Goal: Task Accomplishment & Management: Manage account settings

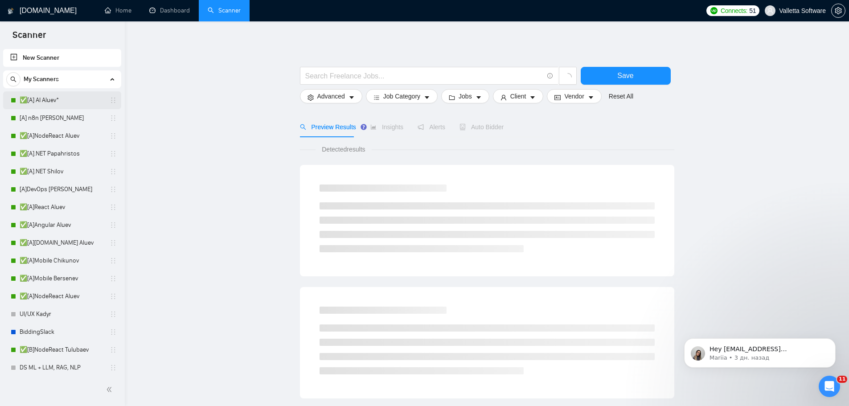
click at [58, 101] on link "✅[A] AI Aluev*" at bounding box center [62, 100] width 85 height 18
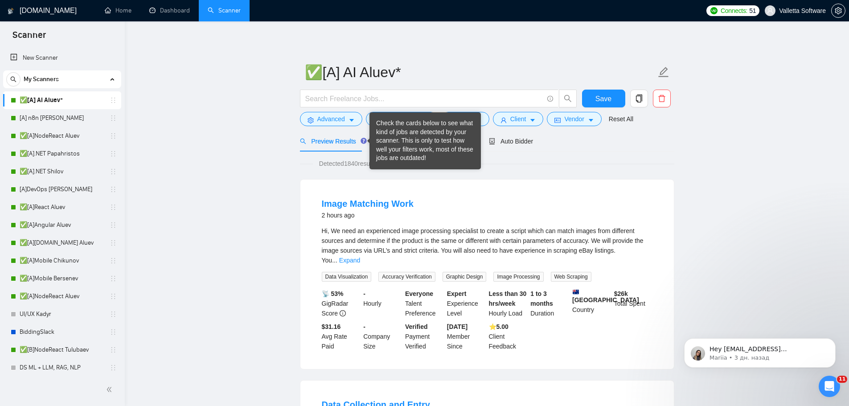
click at [394, 148] on div "Check the cards below to see what kind of jobs are detected by your scanner. Th…" at bounding box center [425, 141] width 98 height 44
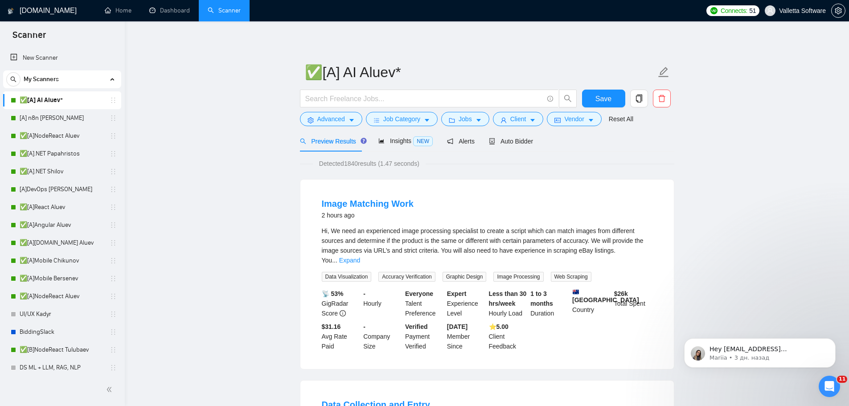
click at [371, 148] on div "Preview Results Insights NEW Alerts Auto Bidder" at bounding box center [417, 141] width 234 height 21
click at [379, 144] on icon "area-chart" at bounding box center [382, 141] width 6 height 6
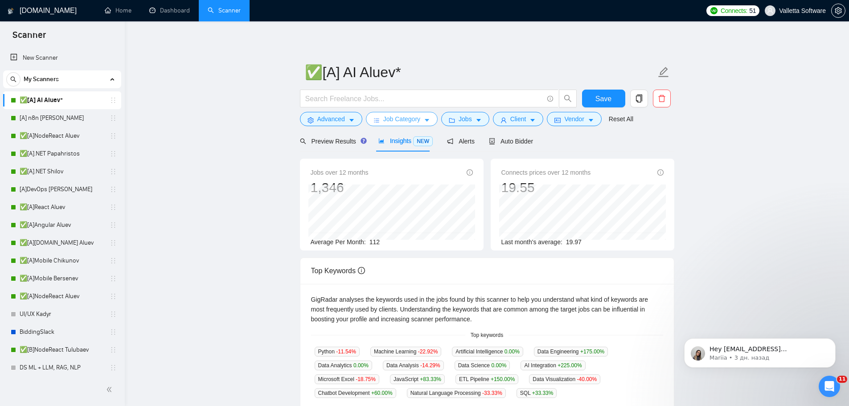
click at [408, 118] on span "Job Category" at bounding box center [401, 119] width 37 height 10
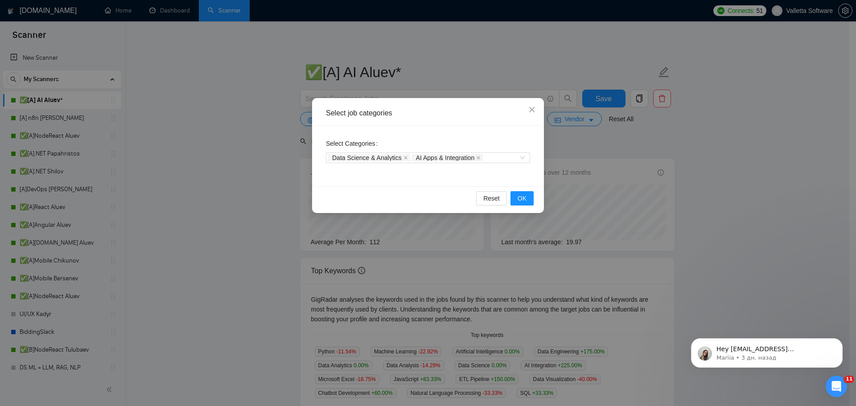
click at [572, 176] on div "Select job categories Select Categories Data Science & Analytics AI Apps & Inte…" at bounding box center [428, 203] width 856 height 406
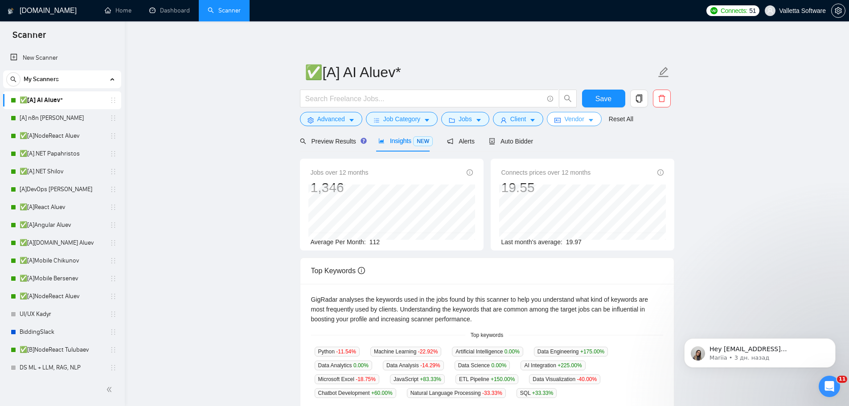
click at [571, 126] on button "Vendor" at bounding box center [574, 119] width 54 height 14
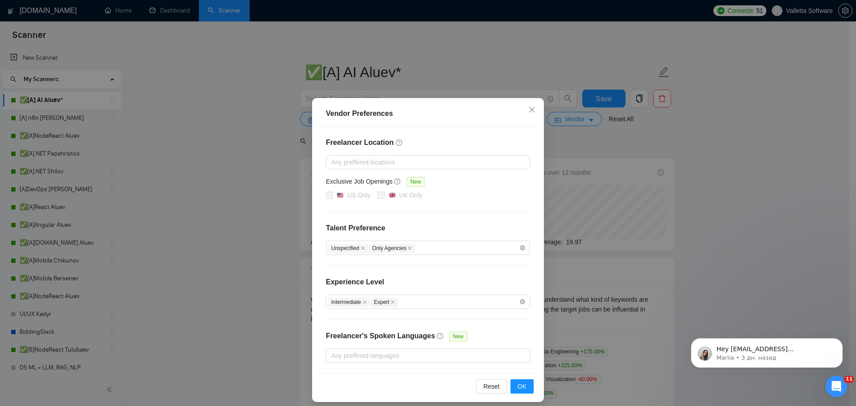
click at [815, 91] on div "Vendor Preferences Freelancer Location Any preffered locations Exclusive Job Op…" at bounding box center [428, 203] width 856 height 406
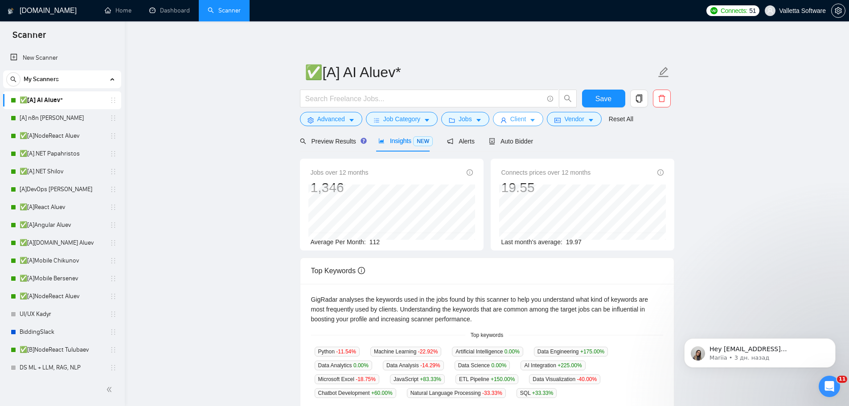
click at [532, 119] on icon "caret-down" at bounding box center [533, 120] width 6 height 6
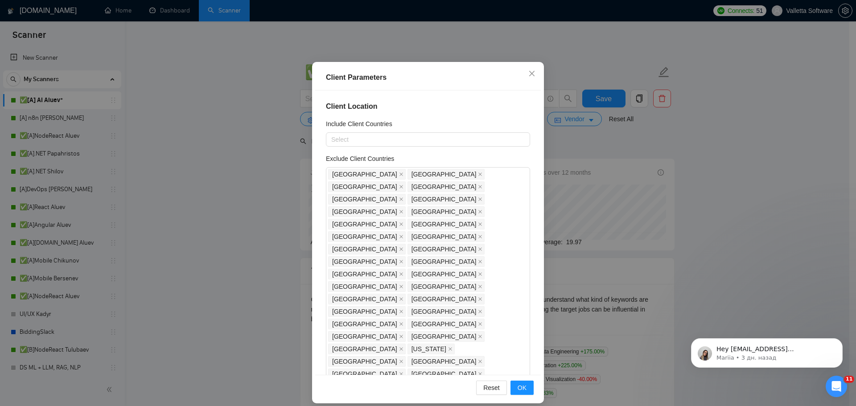
scroll to position [49, 0]
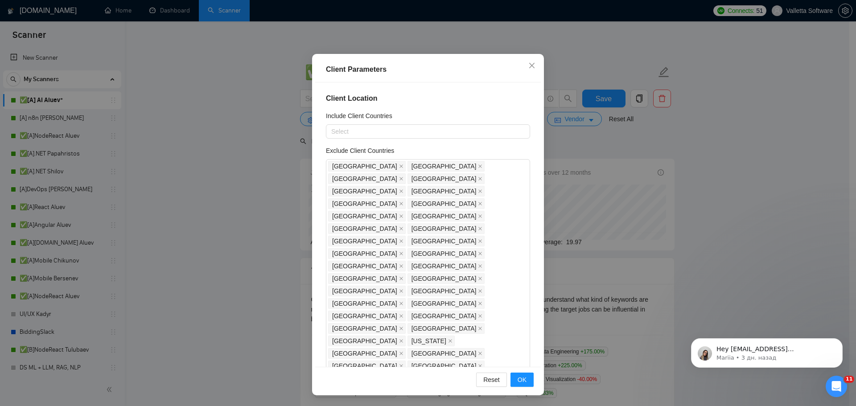
click at [622, 134] on div "Client Parameters Client Location Include Client Countries Select Exclude Clien…" at bounding box center [428, 203] width 856 height 406
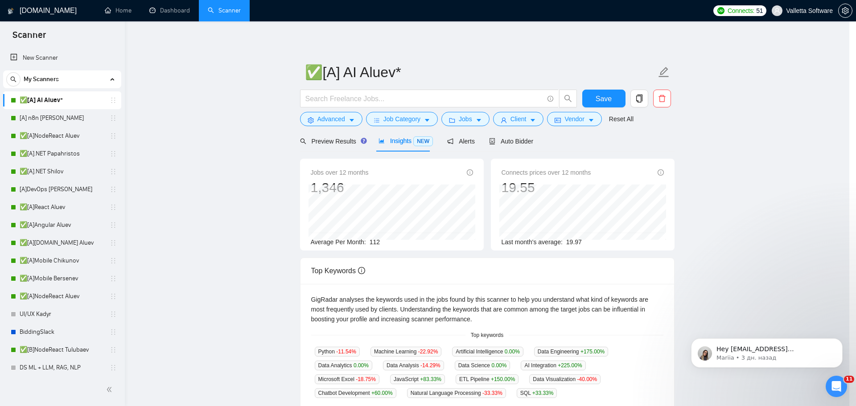
scroll to position [0, 0]
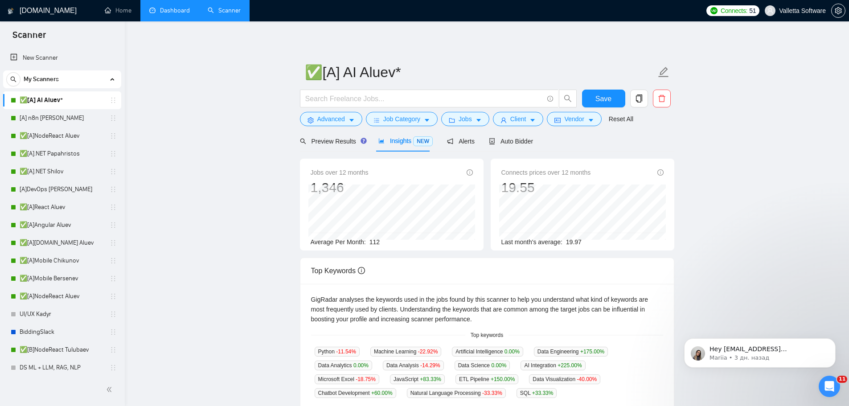
click at [163, 9] on link "Dashboard" at bounding box center [169, 11] width 41 height 8
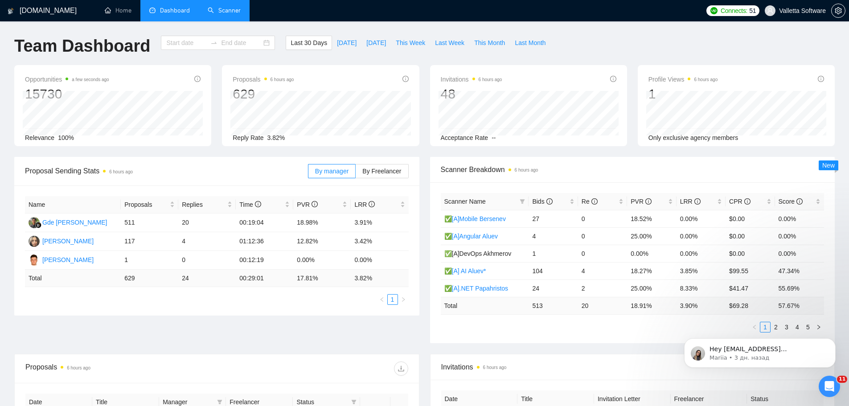
type input "[DATE]"
click at [226, 8] on link "Scanner" at bounding box center [224, 11] width 33 height 8
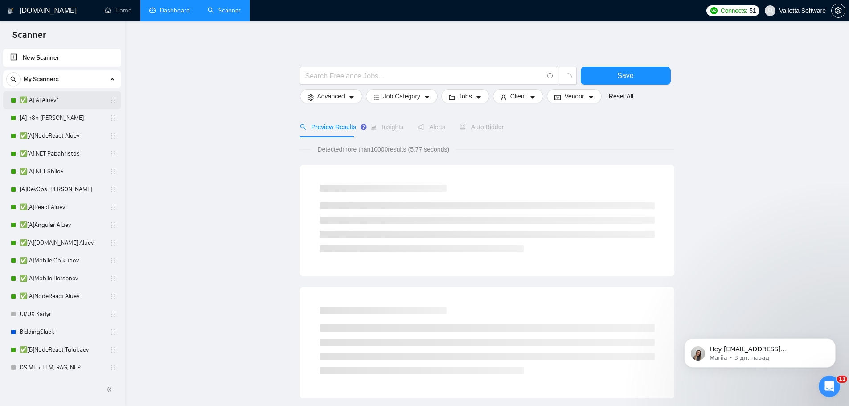
click at [35, 95] on link "✅[A] AI Aluev*" at bounding box center [62, 100] width 85 height 18
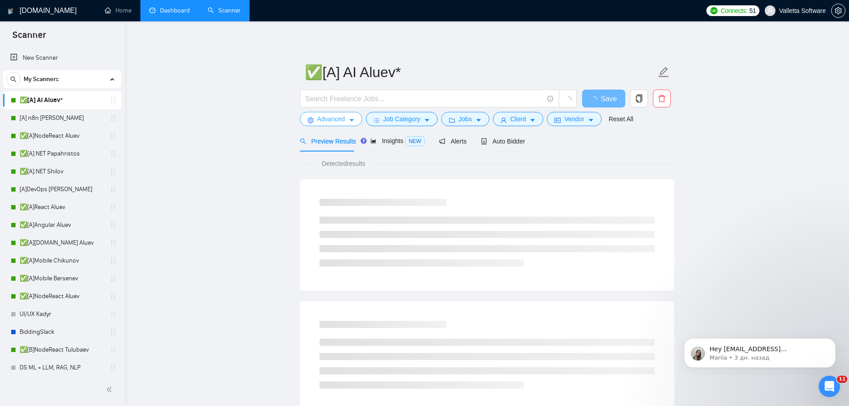
click at [347, 122] on button "Advanced" at bounding box center [331, 119] width 62 height 14
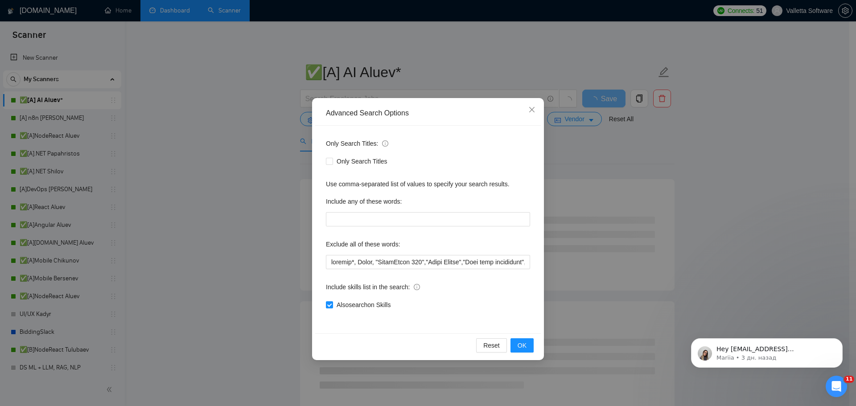
click at [597, 170] on div "Advanced Search Options Only Search Titles: Only Search Titles Use comma-separa…" at bounding box center [428, 203] width 856 height 406
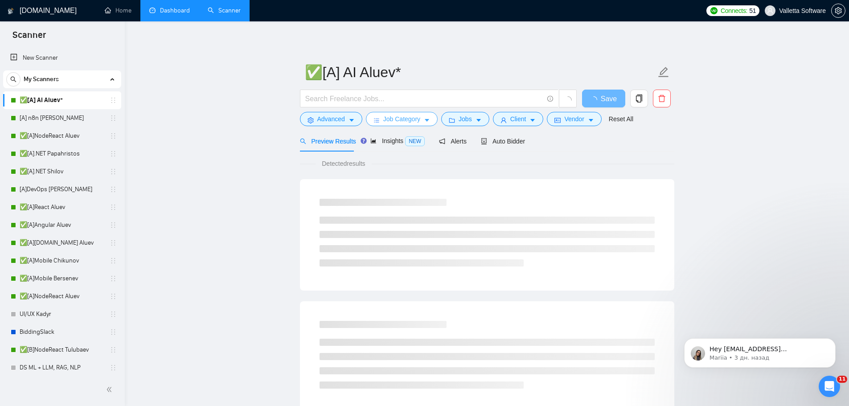
click at [403, 115] on span "Job Category" at bounding box center [401, 119] width 37 height 10
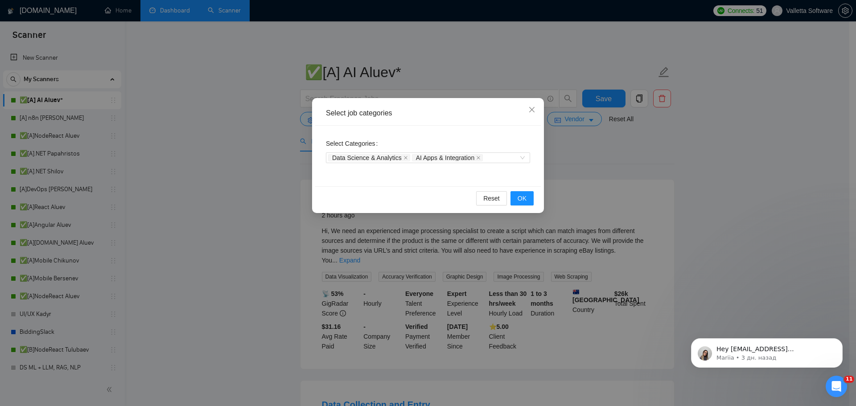
click at [604, 174] on div "Select job categories Select Categories Data Science & Analytics AI Apps & Inte…" at bounding box center [428, 203] width 856 height 406
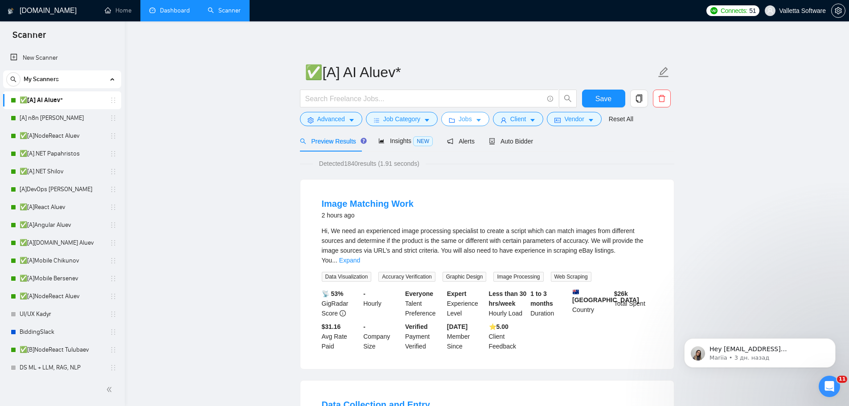
click at [478, 122] on icon "caret-down" at bounding box center [479, 120] width 6 height 6
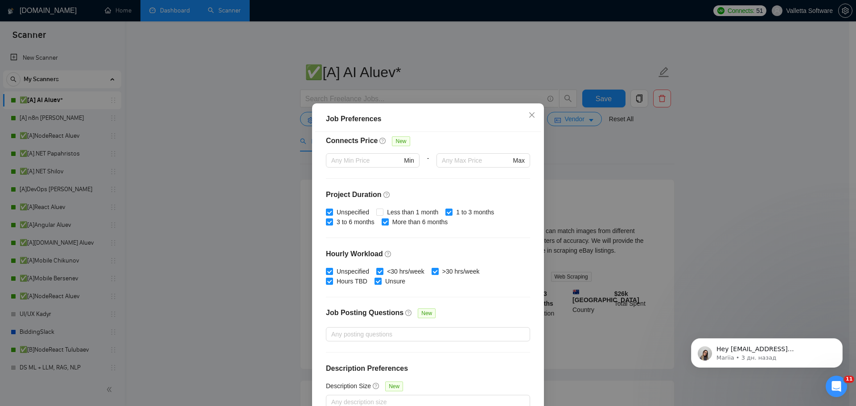
scroll to position [218, 0]
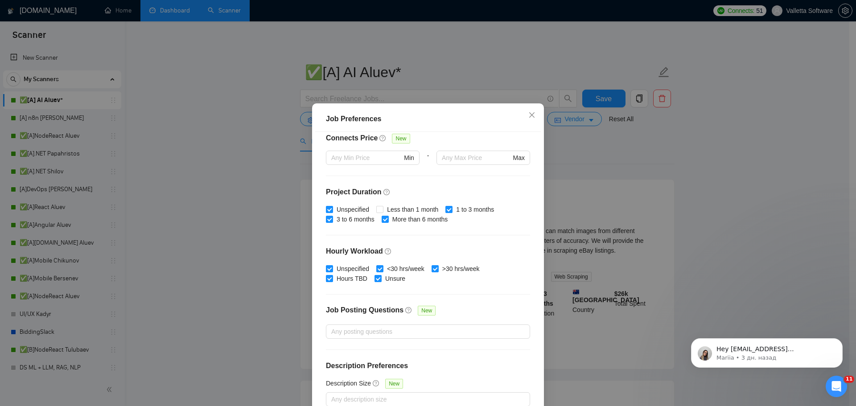
click at [611, 199] on div "Job Preferences Budget Project Type All Fixed Price Hourly Rate Fixed Price Bud…" at bounding box center [428, 203] width 856 height 406
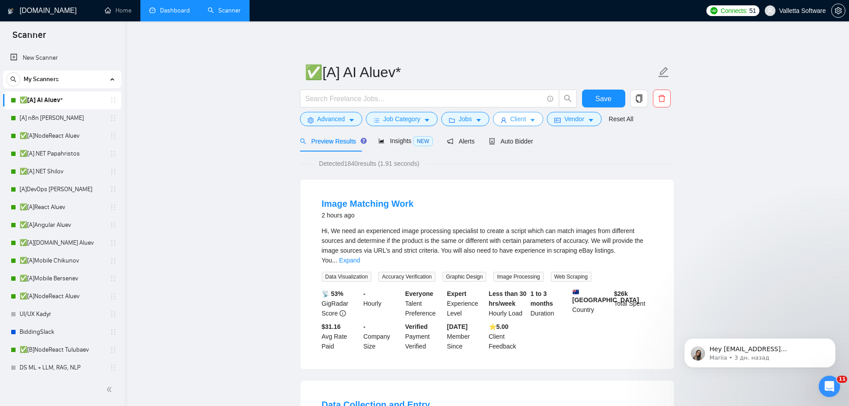
click at [515, 116] on span "Client" at bounding box center [518, 119] width 16 height 10
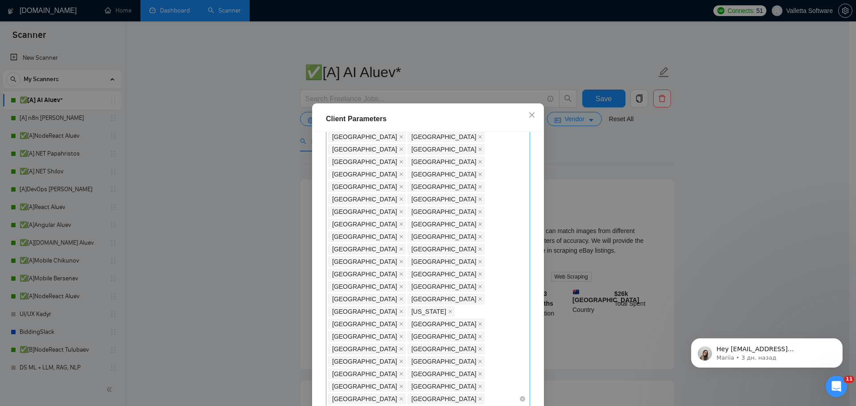
scroll to position [267, 0]
click at [630, 175] on div "Client Parameters Client Location Include Client Countries Select Exclude Clien…" at bounding box center [428, 203] width 856 height 406
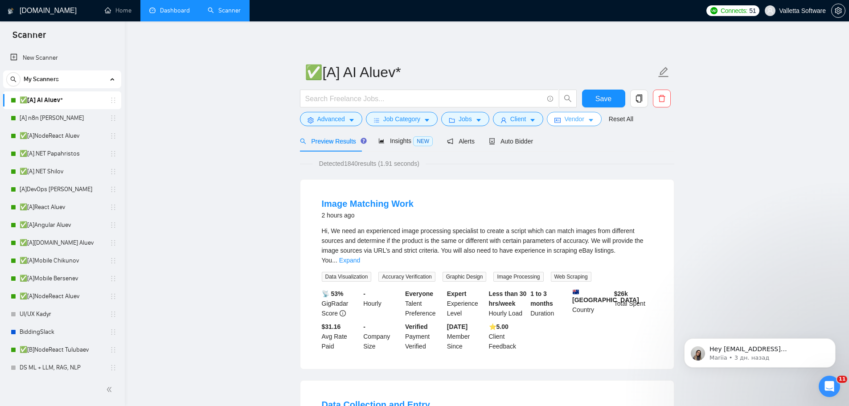
click at [559, 121] on button "Vendor" at bounding box center [574, 119] width 54 height 14
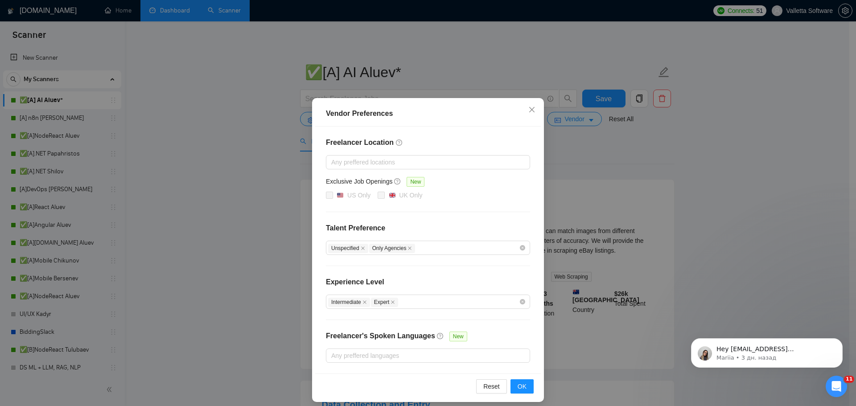
click at [624, 181] on div "Vendor Preferences Freelancer Location Any preffered locations Exclusive Job Op…" at bounding box center [428, 203] width 856 height 406
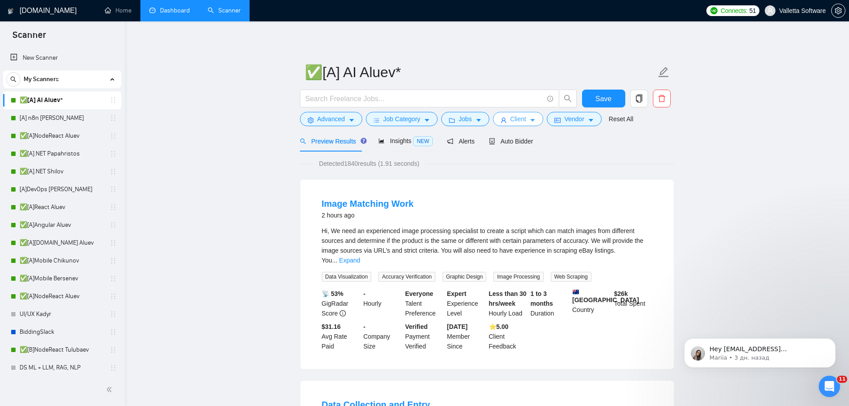
click at [520, 123] on span "Client" at bounding box center [518, 119] width 16 height 10
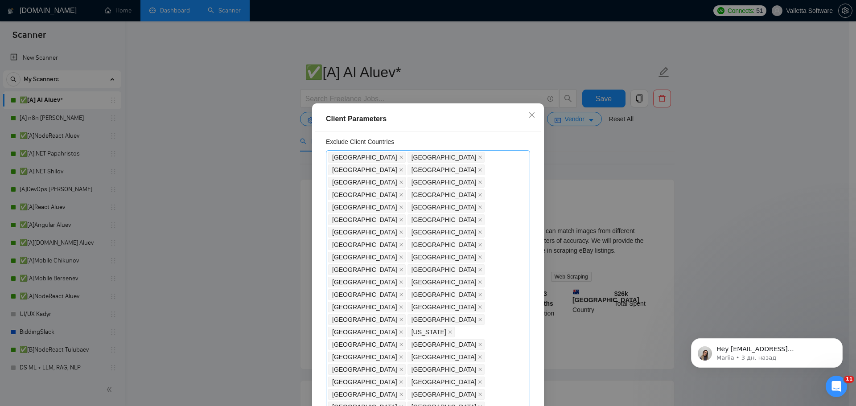
scroll to position [0, 0]
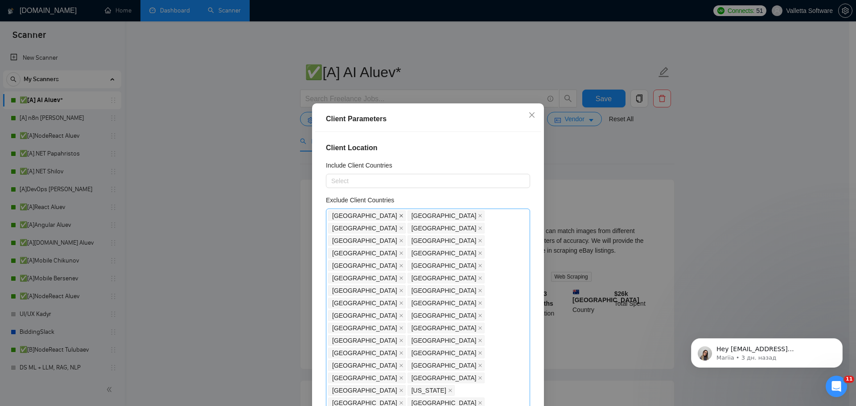
click at [399, 217] on icon "close" at bounding box center [401, 216] width 4 height 4
click at [411, 217] on span "[GEOGRAPHIC_DATA]" at bounding box center [443, 216] width 65 height 10
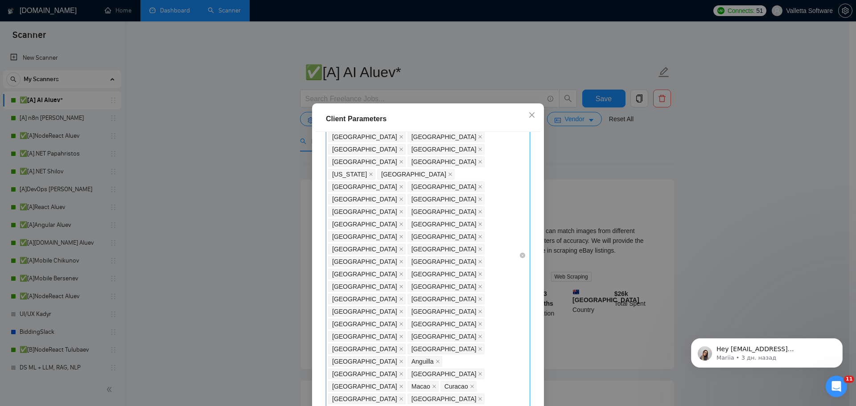
click at [594, 257] on div "Client Parameters Client Location Include Client Countries Select Exclude Clien…" at bounding box center [428, 203] width 856 height 406
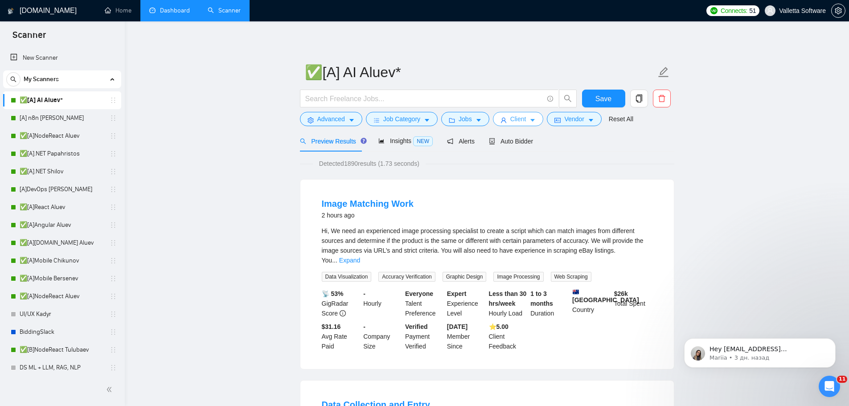
click at [534, 117] on button "Client" at bounding box center [518, 119] width 51 height 14
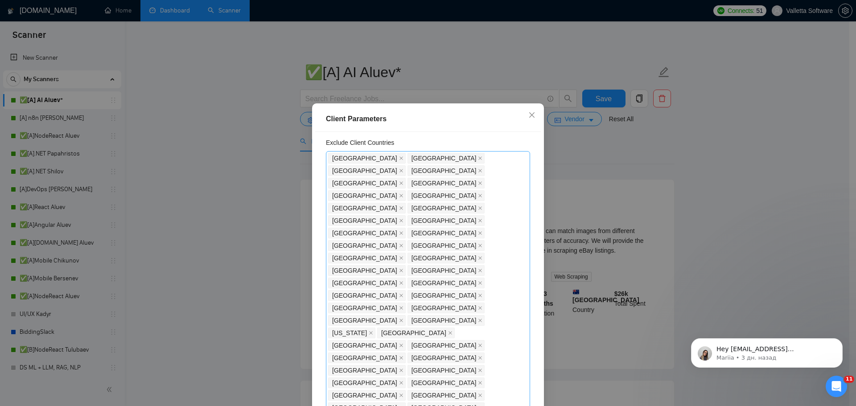
scroll to position [0, 0]
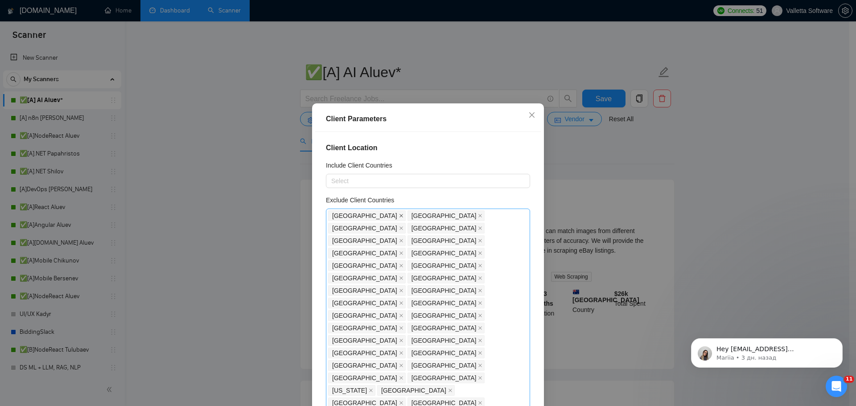
click at [399, 216] on icon "close" at bounding box center [401, 216] width 4 height 4
click at [399, 215] on icon "close" at bounding box center [401, 216] width 4 height 4
click at [407, 215] on span "[GEOGRAPHIC_DATA]" at bounding box center [446, 215] width 78 height 11
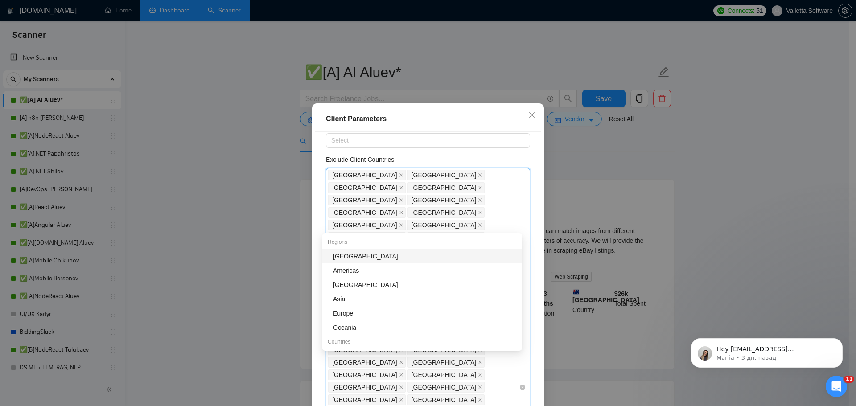
scroll to position [38, 0]
click at [464, 215] on div "[GEOGRAPHIC_DATA] [GEOGRAPHIC_DATA] [GEOGRAPHIC_DATA] [GEOGRAPHIC_DATA] [GEOGRA…" at bounding box center [423, 390] width 191 height 437
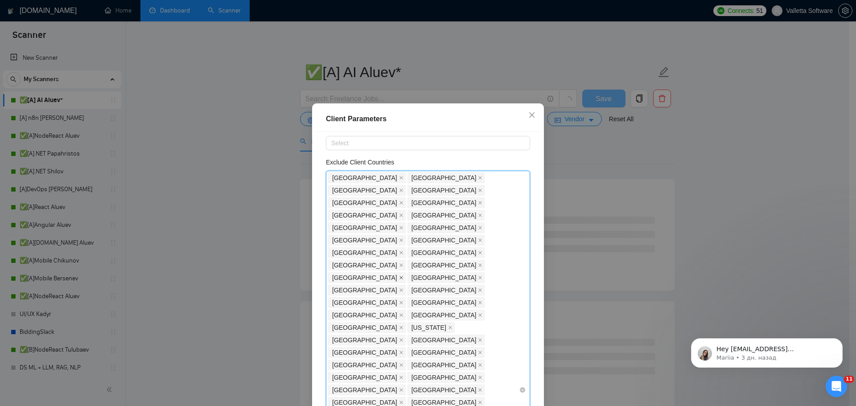
click at [403, 276] on icon "close" at bounding box center [401, 278] width 4 height 4
click at [478, 263] on icon "close" at bounding box center [480, 265] width 4 height 4
click at [478, 235] on span at bounding box center [480, 240] width 4 height 10
click at [478, 238] on icon "close" at bounding box center [480, 240] width 4 height 4
click at [399, 238] on icon "close" at bounding box center [401, 240] width 4 height 4
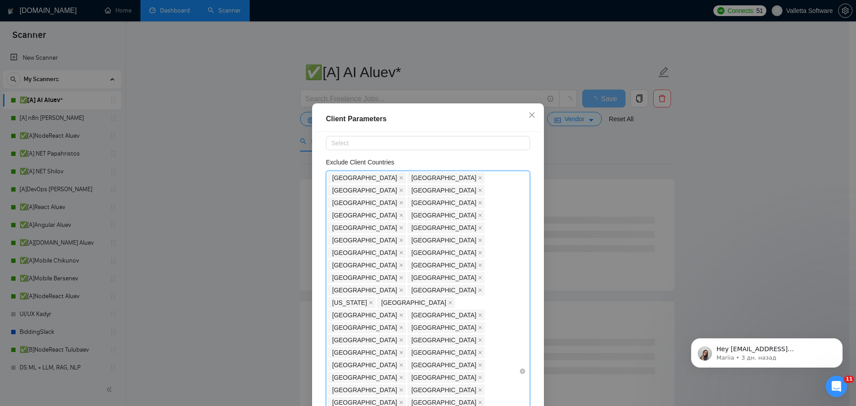
click at [356, 235] on span "[GEOGRAPHIC_DATA]" at bounding box center [367, 240] width 78 height 11
click at [399, 238] on icon "close" at bounding box center [401, 240] width 4 height 4
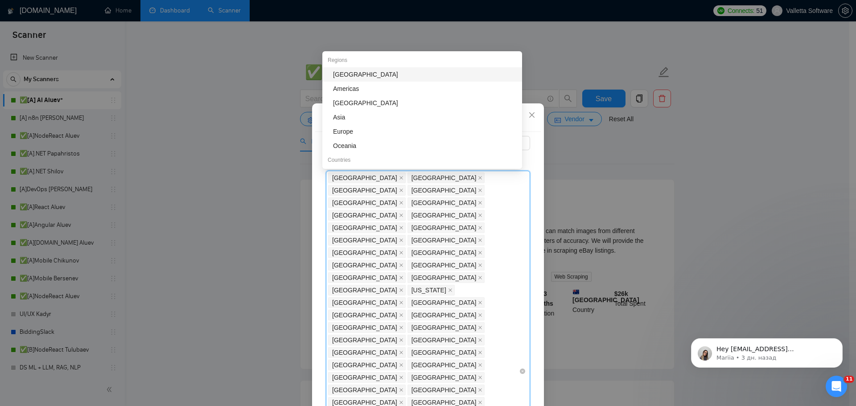
click at [347, 235] on span "[GEOGRAPHIC_DATA]" at bounding box center [367, 240] width 78 height 11
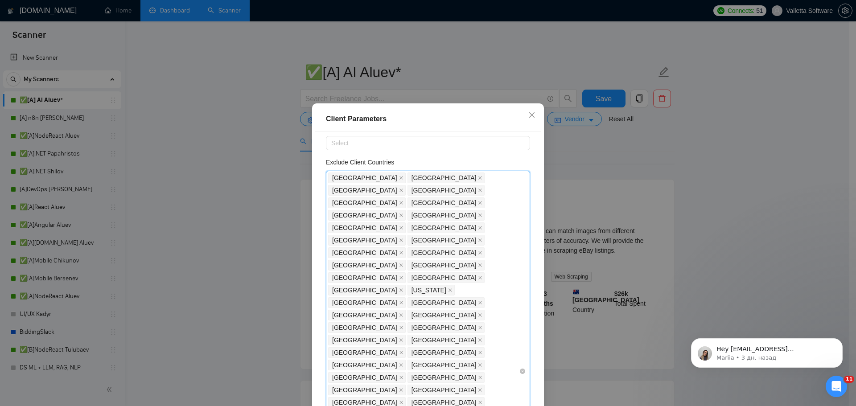
click at [399, 238] on icon "close" at bounding box center [401, 240] width 4 height 4
click at [387, 235] on span "[GEOGRAPHIC_DATA]" at bounding box center [364, 240] width 65 height 10
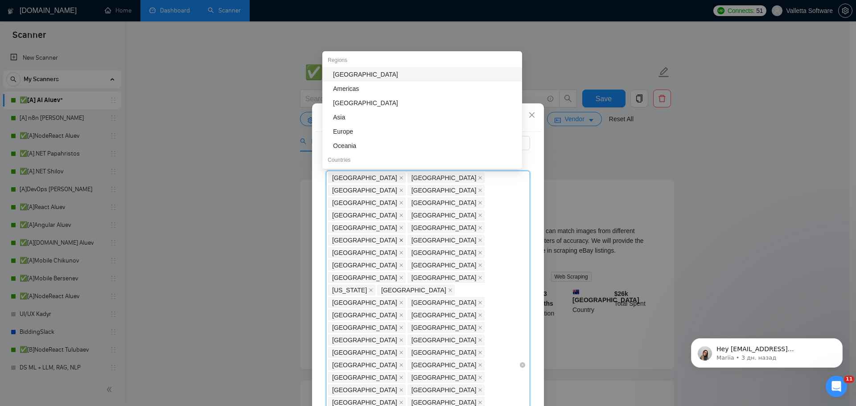
click at [399, 238] on icon "close" at bounding box center [401, 240] width 4 height 4
click at [407, 197] on span "[GEOGRAPHIC_DATA]" at bounding box center [446, 202] width 78 height 11
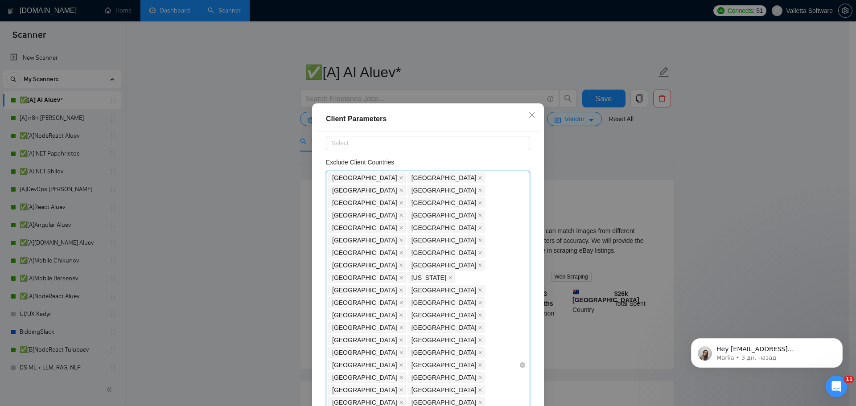
click at [478, 201] on icon "close" at bounding box center [480, 203] width 4 height 4
click at [407, 197] on span "[GEOGRAPHIC_DATA]" at bounding box center [446, 202] width 78 height 11
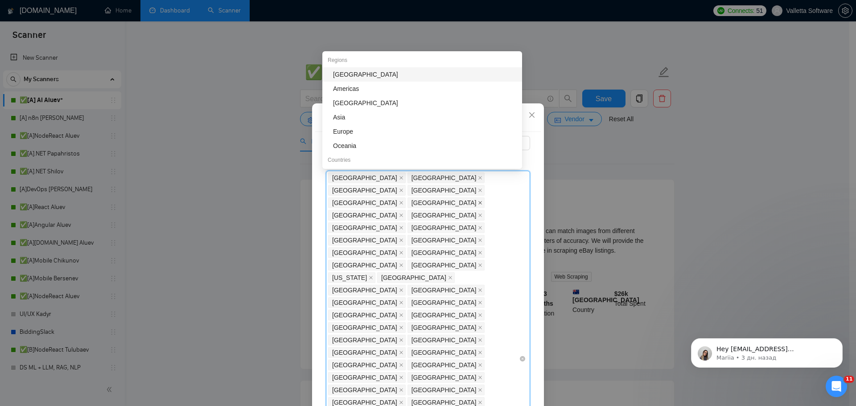
click at [478, 201] on icon "close" at bounding box center [480, 203] width 4 height 4
click at [407, 197] on span "[GEOGRAPHIC_DATA]" at bounding box center [446, 202] width 78 height 11
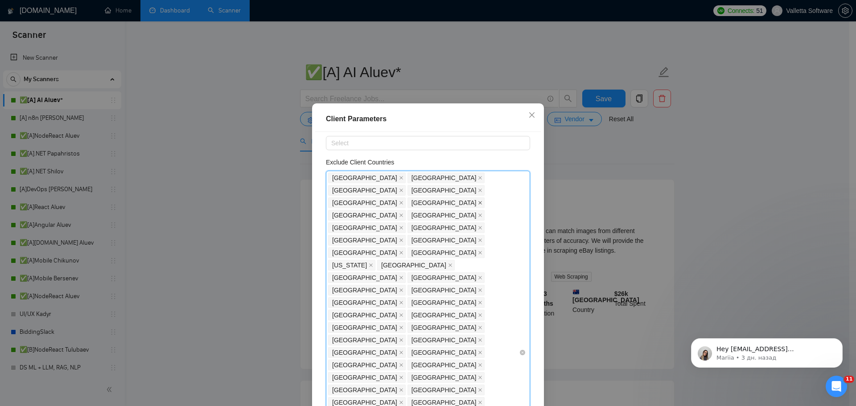
click at [479, 201] on icon "close" at bounding box center [481, 203] width 4 height 4
click at [407, 197] on span "[GEOGRAPHIC_DATA]" at bounding box center [446, 202] width 78 height 11
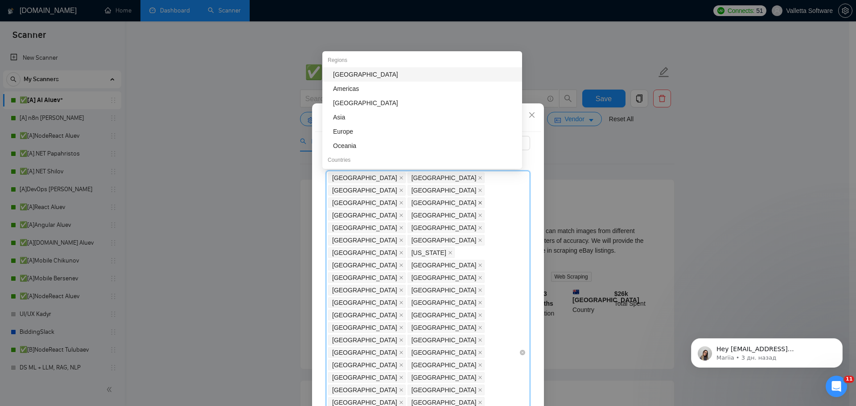
click at [479, 201] on icon "close" at bounding box center [481, 203] width 4 height 4
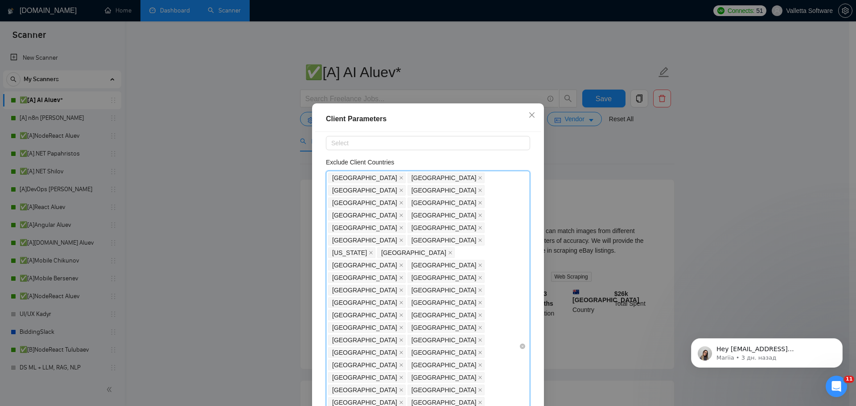
click at [407, 197] on span "[GEOGRAPHIC_DATA]" at bounding box center [446, 202] width 78 height 11
click at [479, 201] on icon "close" at bounding box center [481, 203] width 4 height 4
click at [411, 198] on span "[GEOGRAPHIC_DATA]" at bounding box center [443, 203] width 65 height 10
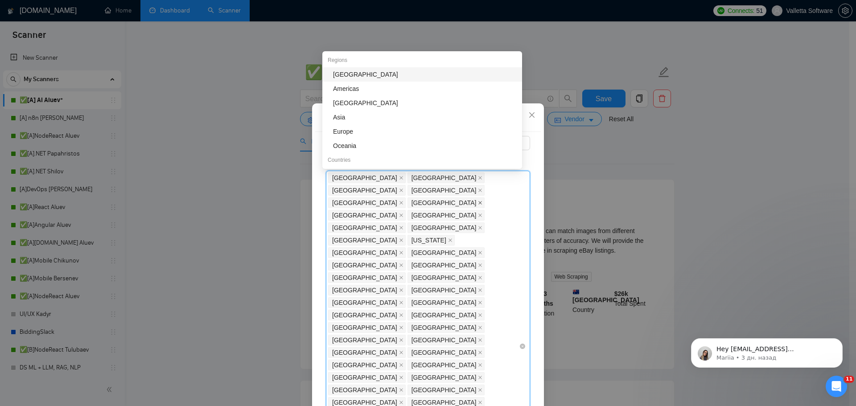
click at [478, 201] on icon "close" at bounding box center [480, 203] width 4 height 4
click at [479, 201] on icon "close" at bounding box center [481, 203] width 4 height 4
click at [478, 201] on icon "close" at bounding box center [480, 203] width 4 height 4
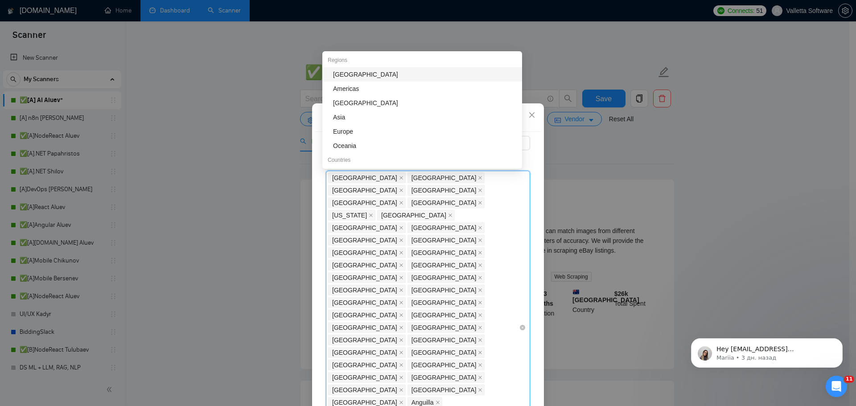
click at [411, 198] on span "[GEOGRAPHIC_DATA]" at bounding box center [443, 203] width 65 height 10
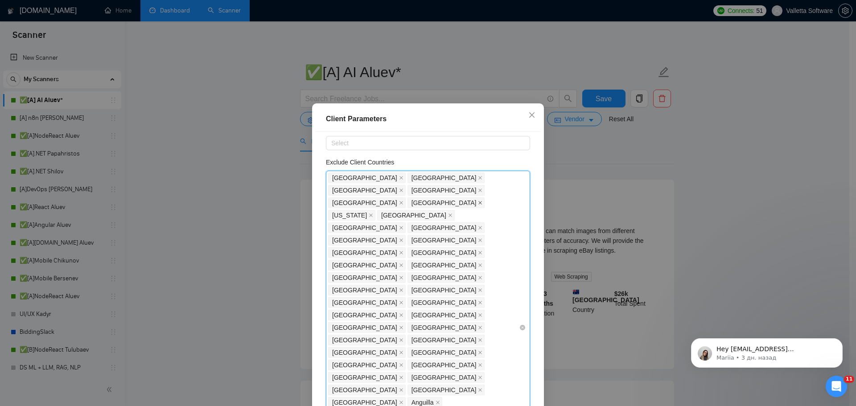
click at [479, 201] on icon "close" at bounding box center [481, 203] width 4 height 4
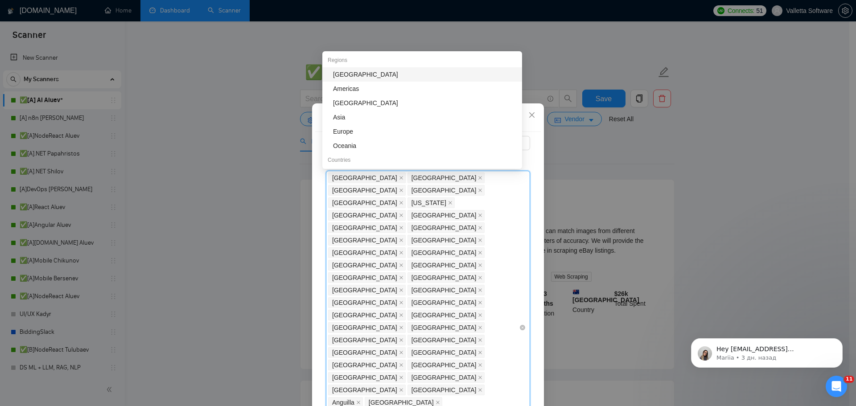
click at [407, 197] on span "[US_STATE]" at bounding box center [430, 202] width 47 height 11
click at [448, 201] on icon "close" at bounding box center [450, 203] width 4 height 4
click at [400, 209] on div "[GEOGRAPHIC_DATA]" at bounding box center [367, 215] width 79 height 12
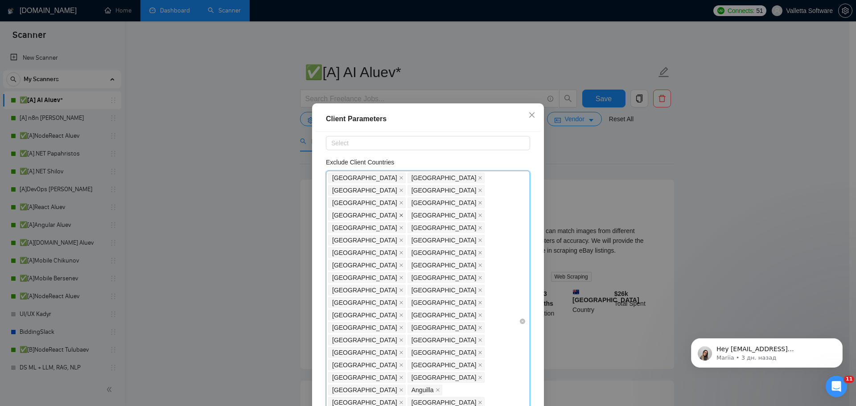
click at [399, 214] on icon "close" at bounding box center [401, 216] width 4 height 4
click at [478, 201] on icon "close" at bounding box center [480, 203] width 4 height 4
click at [399, 179] on icon "close" at bounding box center [401, 178] width 4 height 4
click at [399, 177] on icon "close" at bounding box center [401, 178] width 4 height 4
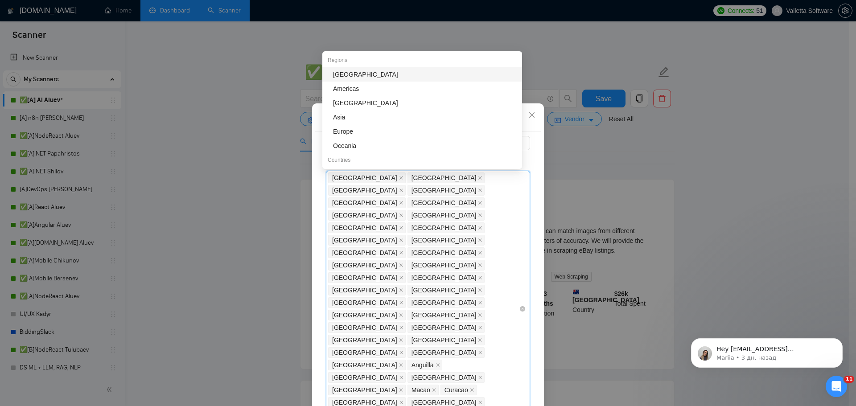
click at [350, 177] on span "[GEOGRAPHIC_DATA]" at bounding box center [367, 178] width 78 height 11
click at [399, 176] on icon "close" at bounding box center [401, 178] width 4 height 4
click at [399, 177] on icon "close" at bounding box center [401, 178] width 4 height 4
click at [362, 177] on span "[GEOGRAPHIC_DATA]" at bounding box center [367, 178] width 78 height 11
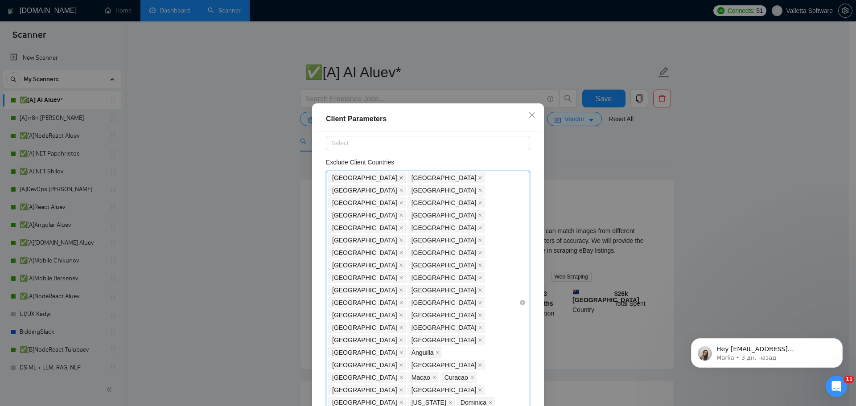
click at [399, 177] on icon "close" at bounding box center [401, 178] width 4 height 4
click at [399, 176] on icon "close" at bounding box center [401, 178] width 4 height 4
click at [358, 176] on span "[GEOGRAPHIC_DATA]" at bounding box center [367, 178] width 78 height 11
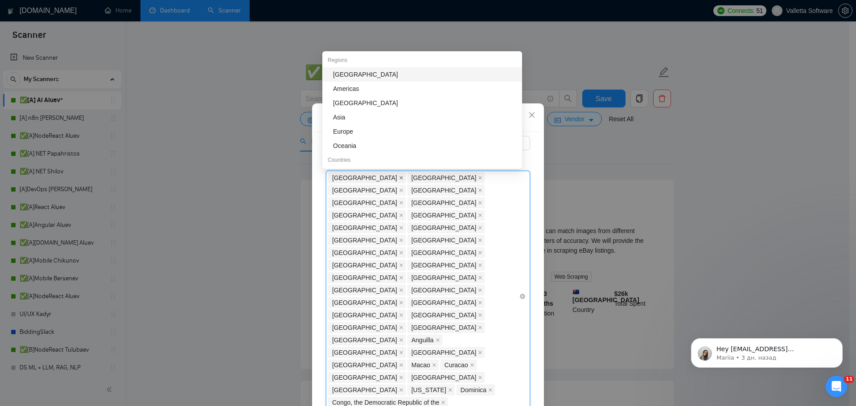
click at [399, 177] on icon "close" at bounding box center [401, 178] width 4 height 4
click at [356, 177] on span "[GEOGRAPHIC_DATA]" at bounding box center [364, 178] width 65 height 10
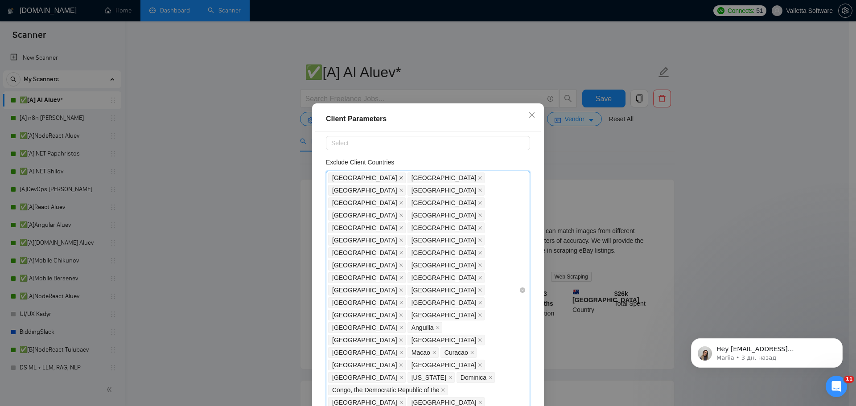
click at [399, 177] on icon "close" at bounding box center [401, 178] width 4 height 4
click at [399, 176] on icon "close" at bounding box center [401, 178] width 4 height 4
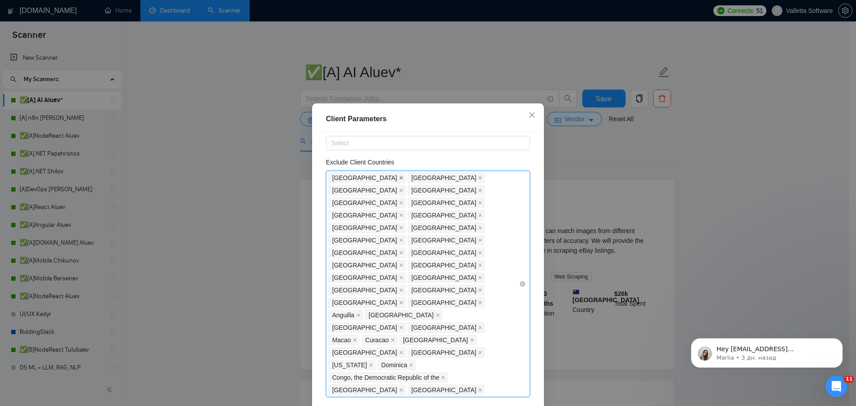
click at [399, 177] on icon "close" at bounding box center [401, 178] width 4 height 4
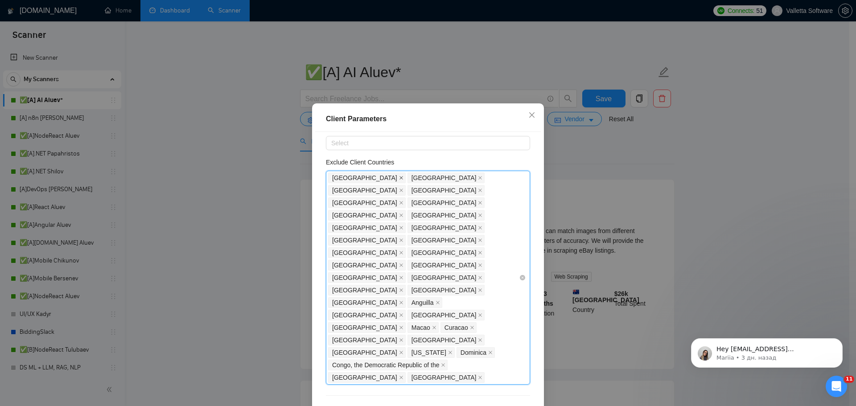
click at [399, 177] on icon "close" at bounding box center [401, 178] width 4 height 4
click at [399, 175] on span at bounding box center [401, 178] width 4 height 10
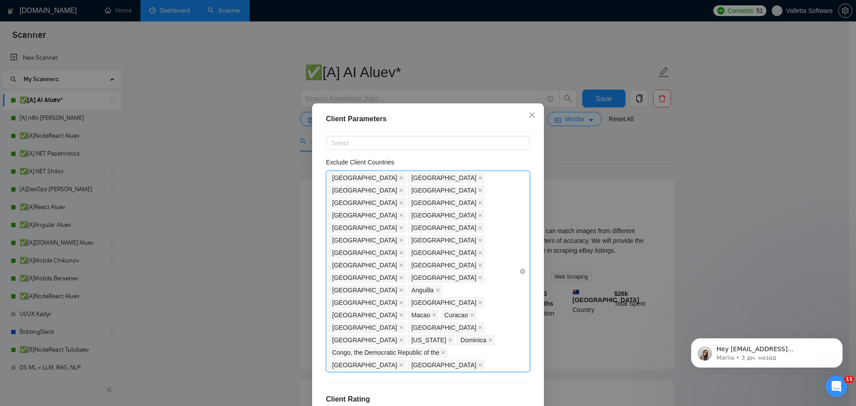
click at [407, 175] on span "[GEOGRAPHIC_DATA]" at bounding box center [446, 178] width 78 height 11
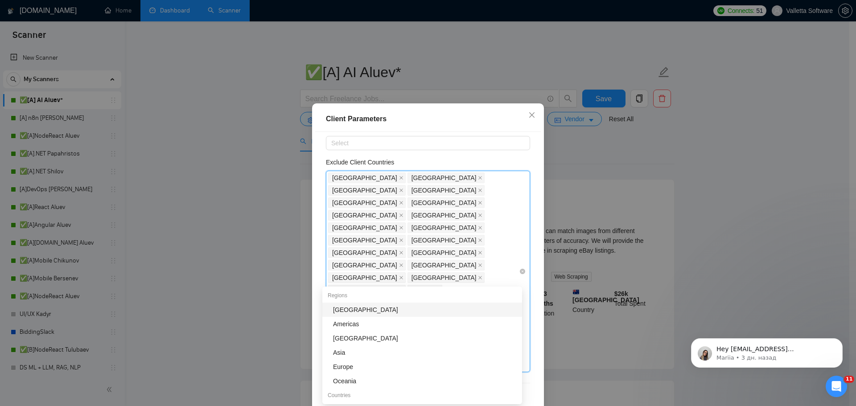
click at [356, 177] on div "[GEOGRAPHIC_DATA]" at bounding box center [367, 178] width 79 height 12
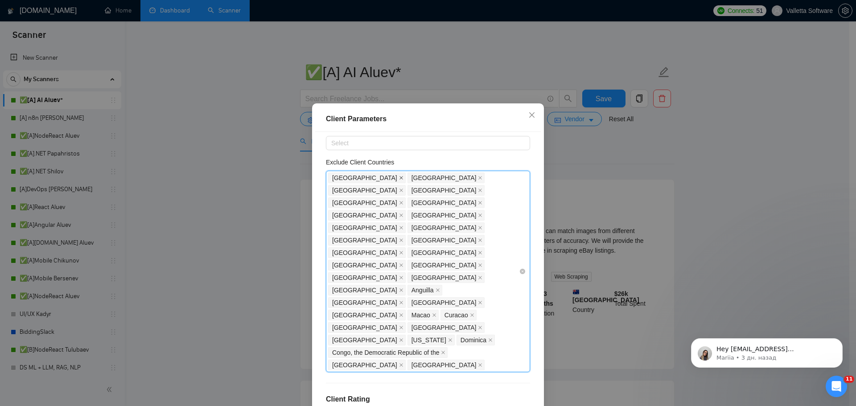
click at [399, 178] on icon "close" at bounding box center [401, 178] width 4 height 4
click at [351, 178] on span "[GEOGRAPHIC_DATA]" at bounding box center [364, 178] width 65 height 10
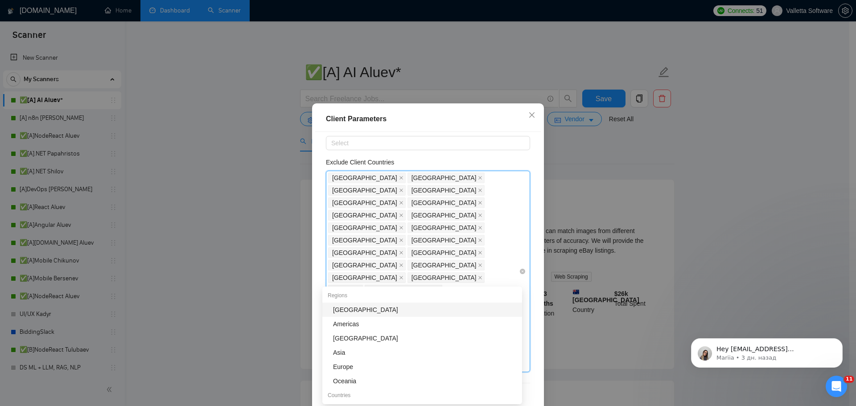
click at [357, 177] on span "[GEOGRAPHIC_DATA]" at bounding box center [364, 178] width 65 height 10
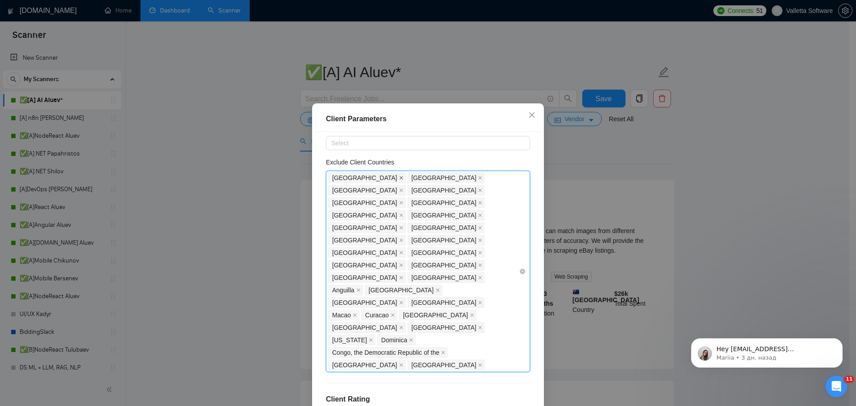
click at [399, 177] on icon "close" at bounding box center [401, 178] width 4 height 4
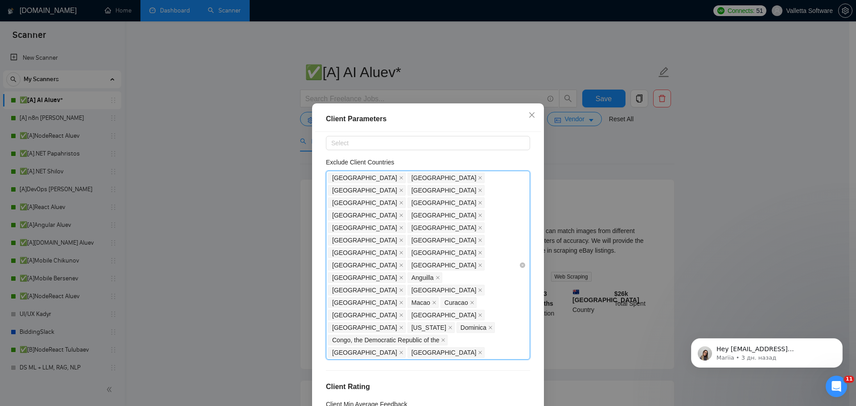
click at [361, 177] on div "[GEOGRAPHIC_DATA]" at bounding box center [367, 178] width 79 height 12
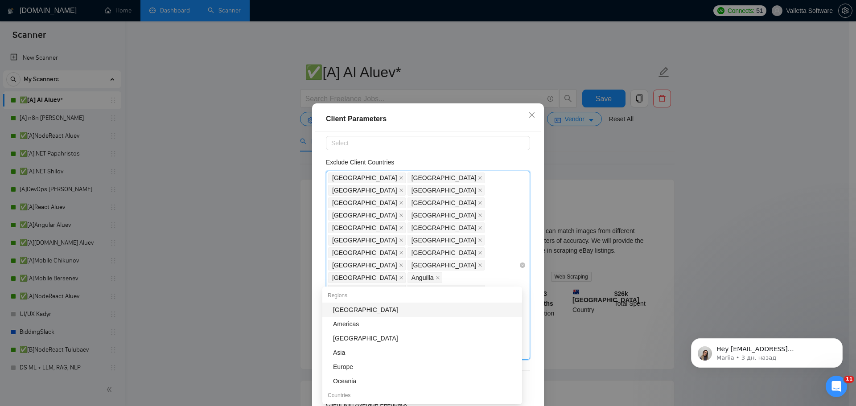
click at [351, 178] on span "[GEOGRAPHIC_DATA]" at bounding box center [364, 178] width 65 height 10
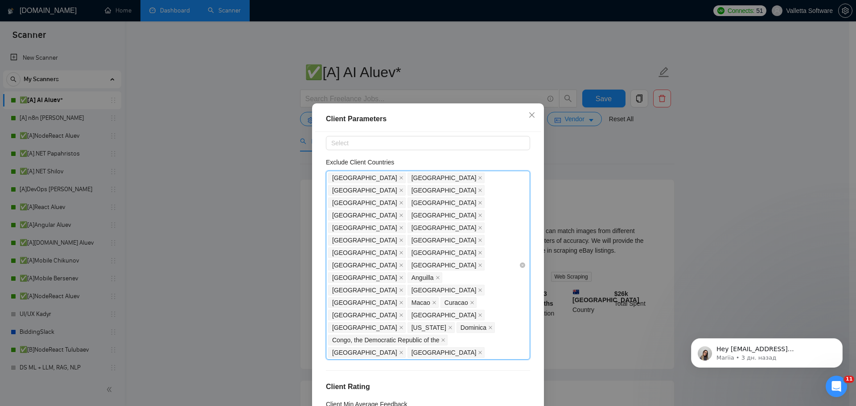
click at [358, 177] on span "[GEOGRAPHIC_DATA]" at bounding box center [367, 178] width 78 height 11
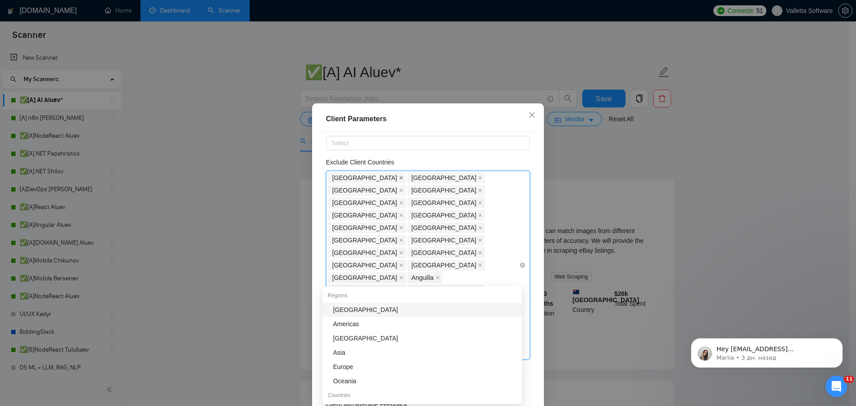
click at [399, 178] on icon "close" at bounding box center [401, 178] width 4 height 4
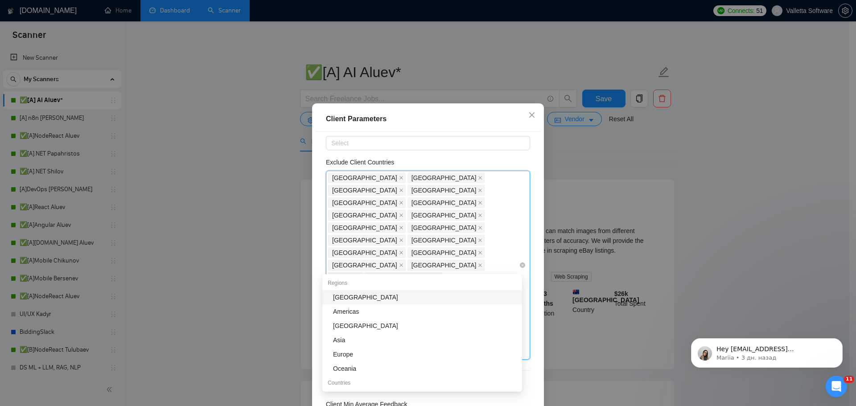
click at [399, 177] on icon "close" at bounding box center [401, 178] width 4 height 4
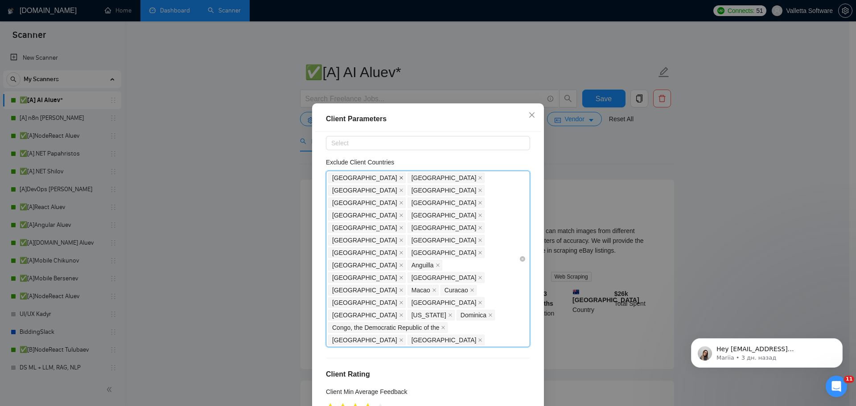
click at [363, 177] on span "[GEOGRAPHIC_DATA]" at bounding box center [367, 178] width 78 height 11
click at [399, 177] on icon "close" at bounding box center [401, 178] width 4 height 4
click at [399, 176] on icon "close" at bounding box center [401, 178] width 4 height 4
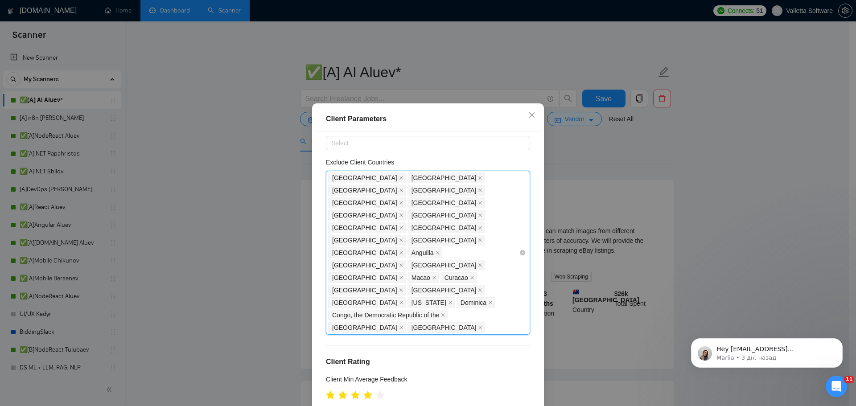
click at [411, 176] on span "[GEOGRAPHIC_DATA]" at bounding box center [443, 178] width 65 height 10
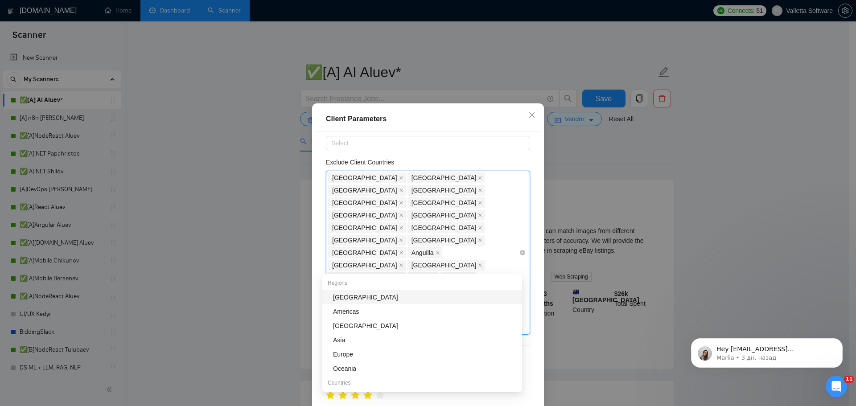
click at [354, 177] on span "[GEOGRAPHIC_DATA]" at bounding box center [367, 178] width 78 height 11
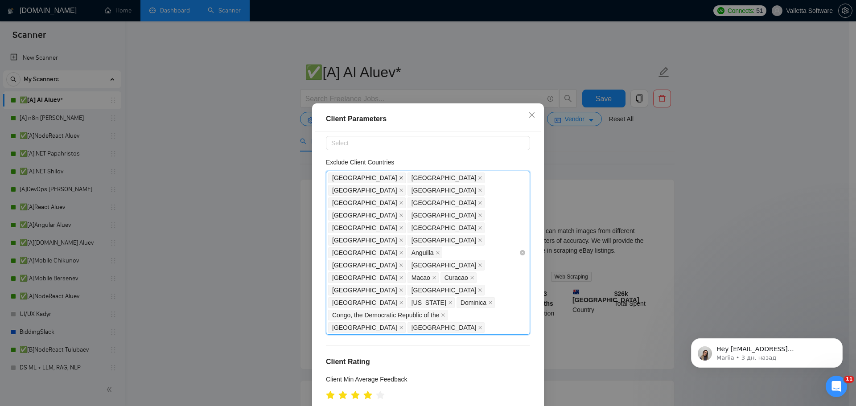
click at [399, 177] on icon "close" at bounding box center [401, 178] width 4 height 4
click at [407, 178] on span "[GEOGRAPHIC_DATA]" at bounding box center [446, 178] width 78 height 11
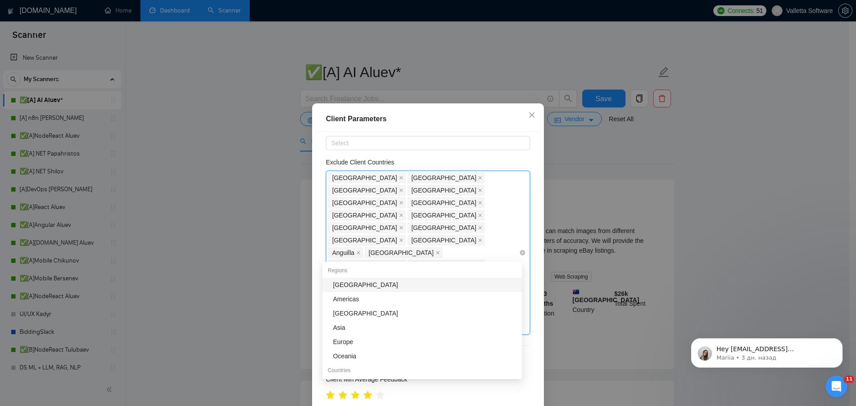
click at [354, 178] on span "[GEOGRAPHIC_DATA]" at bounding box center [364, 178] width 65 height 10
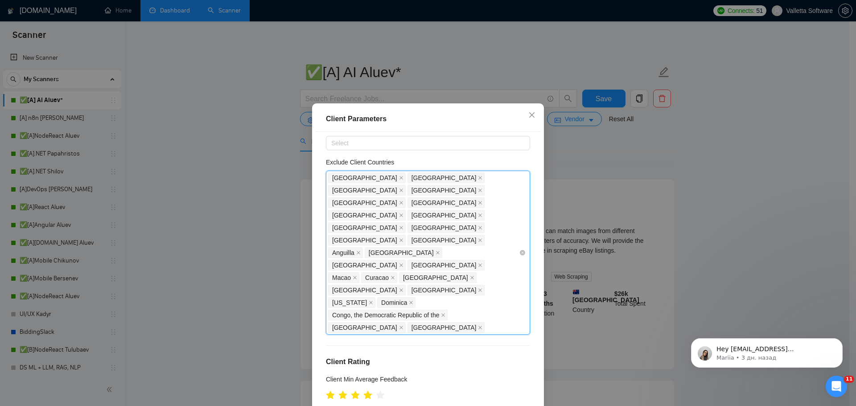
click at [357, 177] on span "[GEOGRAPHIC_DATA]" at bounding box center [367, 178] width 78 height 11
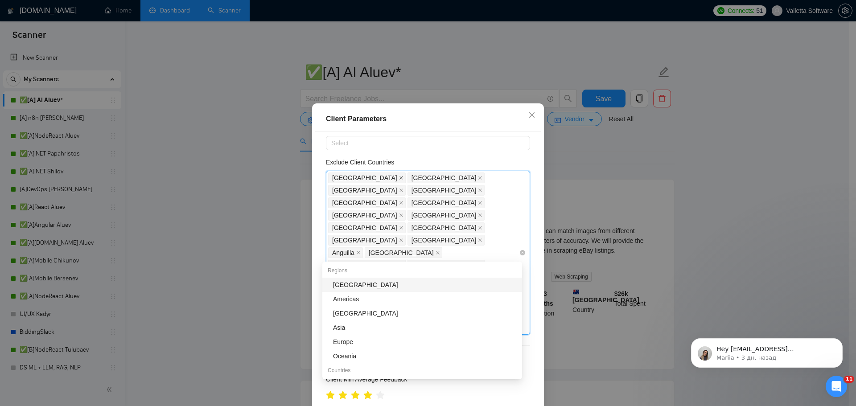
click at [399, 177] on icon "close" at bounding box center [401, 178] width 4 height 4
click at [360, 177] on span "[GEOGRAPHIC_DATA]" at bounding box center [367, 178] width 78 height 11
click at [361, 176] on span "[GEOGRAPHIC_DATA]" at bounding box center [367, 178] width 78 height 11
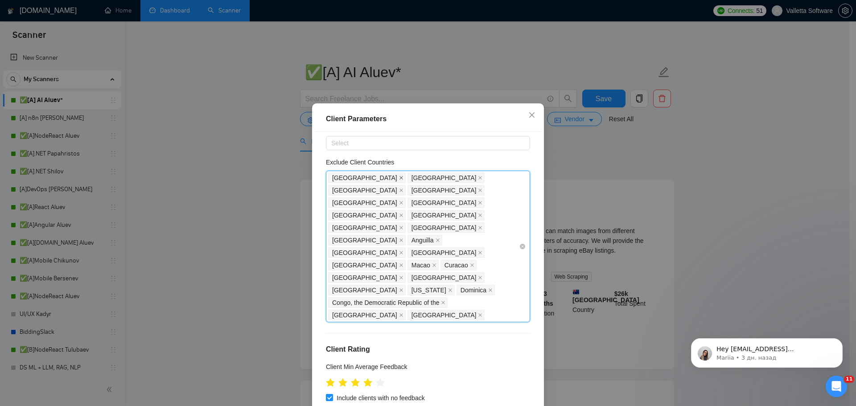
click at [399, 177] on icon "close" at bounding box center [401, 178] width 4 height 4
drag, startPoint x: 371, startPoint y: 177, endPoint x: 359, endPoint y: 177, distance: 12.0
click at [411, 177] on span "[GEOGRAPHIC_DATA]" at bounding box center [443, 178] width 65 height 10
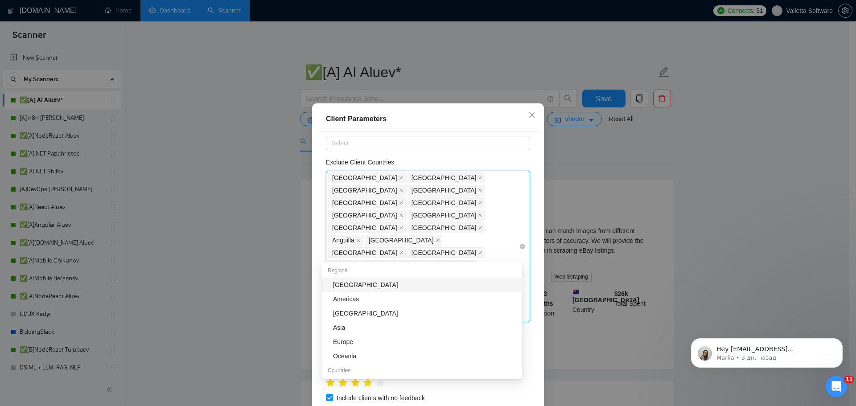
click at [356, 177] on span "[GEOGRAPHIC_DATA]" at bounding box center [367, 178] width 78 height 11
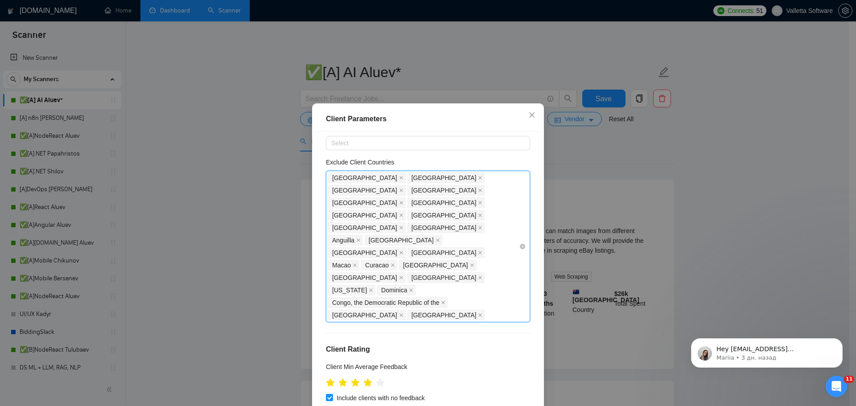
click at [399, 177] on icon "close" at bounding box center [401, 178] width 4 height 4
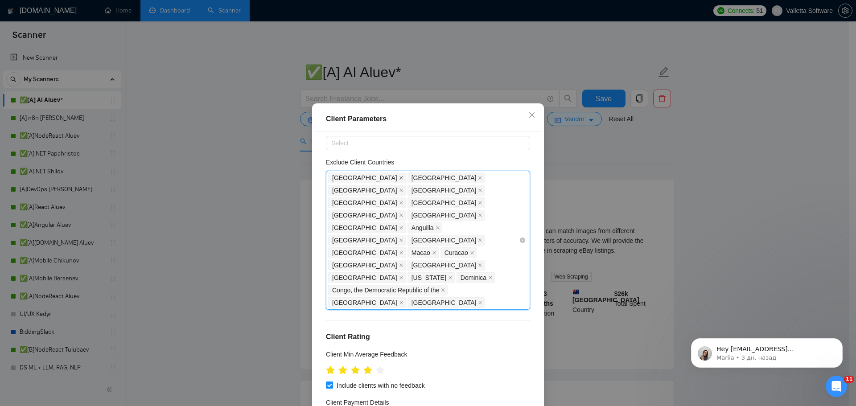
click at [399, 177] on icon "close" at bounding box center [401, 178] width 4 height 4
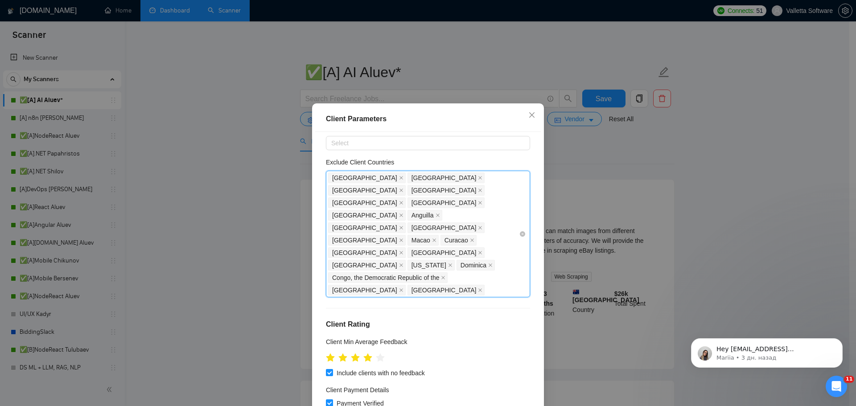
click at [399, 177] on icon "close" at bounding box center [401, 178] width 4 height 4
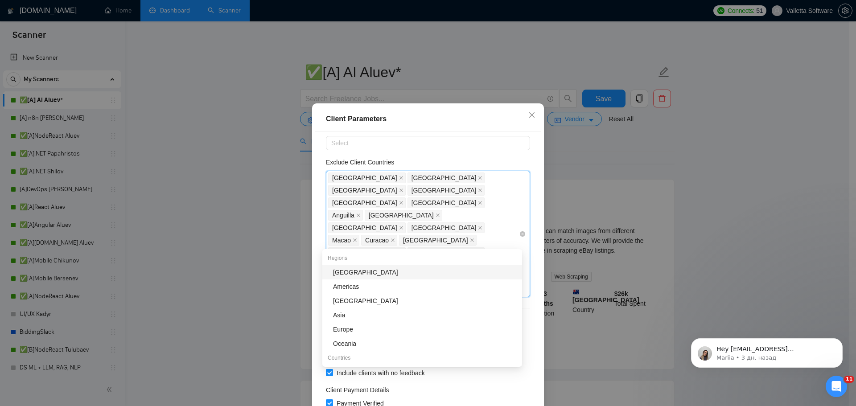
click at [360, 177] on span "[GEOGRAPHIC_DATA]" at bounding box center [364, 178] width 65 height 10
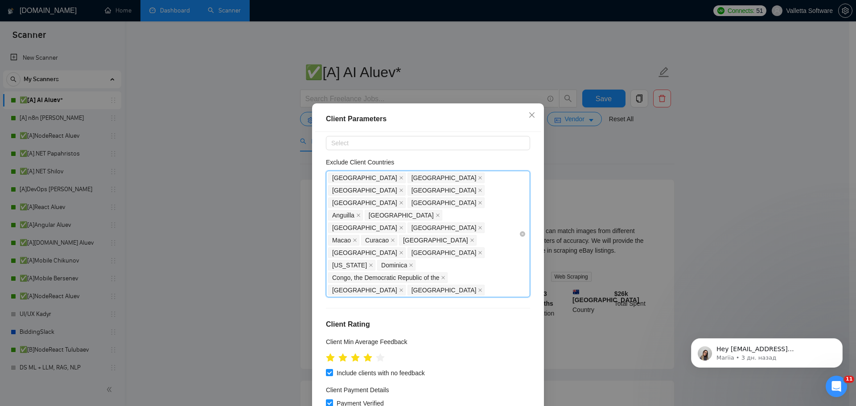
click at [376, 176] on span "[GEOGRAPHIC_DATA]" at bounding box center [364, 178] width 65 height 10
click at [384, 176] on span "[GEOGRAPHIC_DATA]" at bounding box center [364, 178] width 65 height 10
click at [385, 177] on span "[GEOGRAPHIC_DATA]" at bounding box center [367, 178] width 78 height 11
click at [399, 177] on icon "close" at bounding box center [401, 178] width 4 height 4
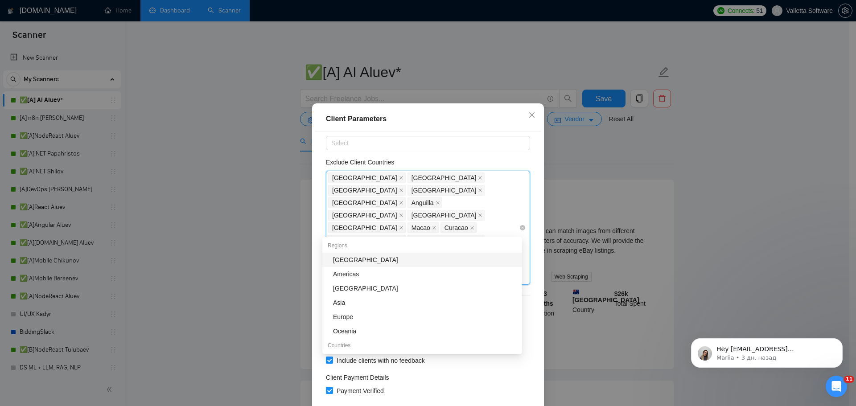
click at [407, 176] on span "[GEOGRAPHIC_DATA]" at bounding box center [446, 178] width 78 height 11
click at [399, 177] on icon "close" at bounding box center [401, 178] width 4 height 4
drag, startPoint x: 364, startPoint y: 175, endPoint x: 358, endPoint y: 176, distance: 6.3
click at [407, 176] on span "[GEOGRAPHIC_DATA]" at bounding box center [446, 178] width 78 height 11
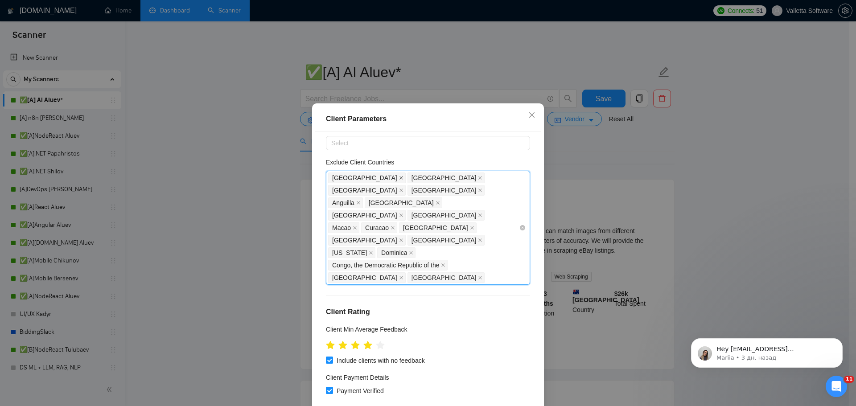
click at [399, 176] on icon "close" at bounding box center [401, 178] width 4 height 4
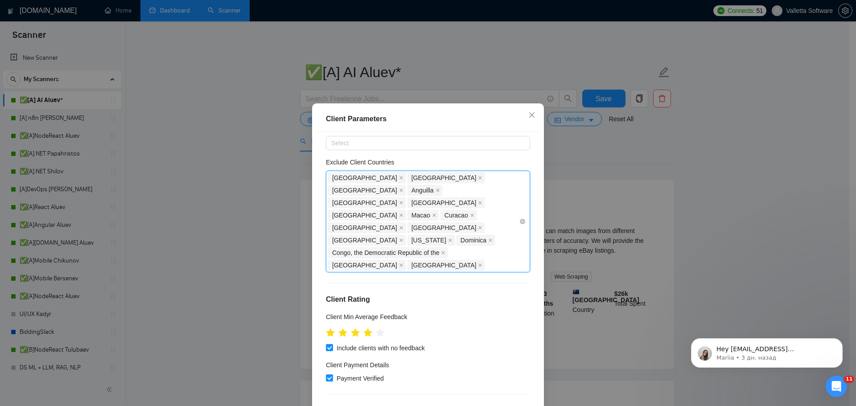
click at [399, 176] on icon "close" at bounding box center [401, 178] width 4 height 4
click at [399, 178] on icon "close" at bounding box center [401, 178] width 4 height 4
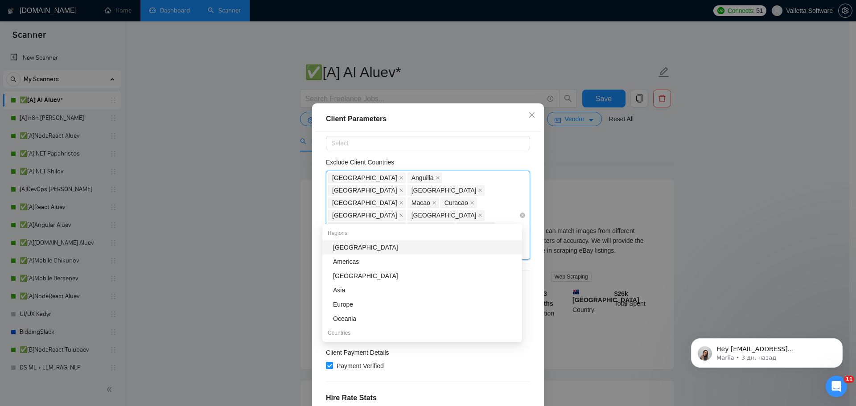
click at [354, 178] on div "[GEOGRAPHIC_DATA]" at bounding box center [367, 178] width 79 height 12
click at [399, 178] on icon "close" at bounding box center [401, 178] width 4 height 4
click at [350, 176] on span "Anguilla" at bounding box center [343, 178] width 22 height 10
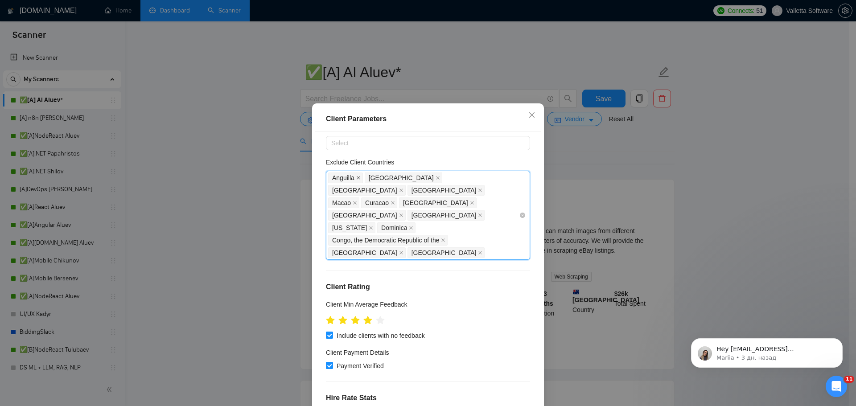
click at [356, 176] on icon "close" at bounding box center [358, 178] width 4 height 4
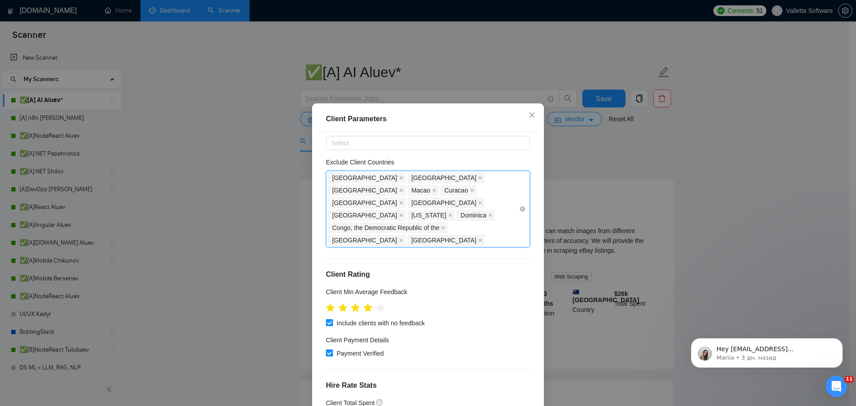
click at [355, 176] on span "[GEOGRAPHIC_DATA]" at bounding box center [364, 178] width 65 height 10
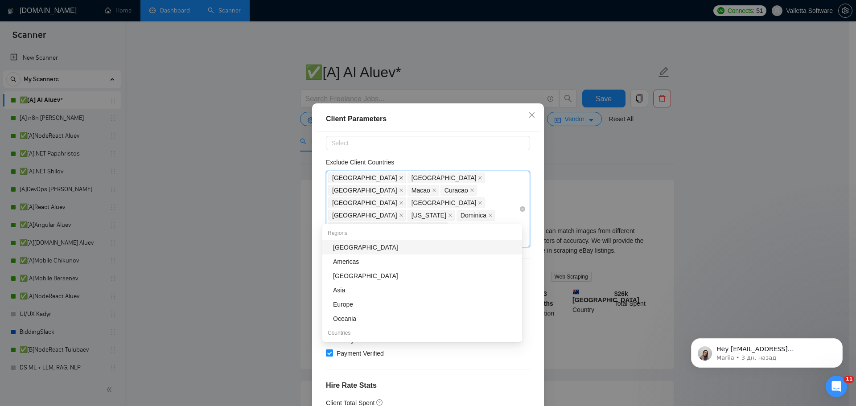
click at [399, 178] on icon "close" at bounding box center [401, 178] width 4 height 4
click at [372, 185] on span "[GEOGRAPHIC_DATA]" at bounding box center [364, 190] width 65 height 10
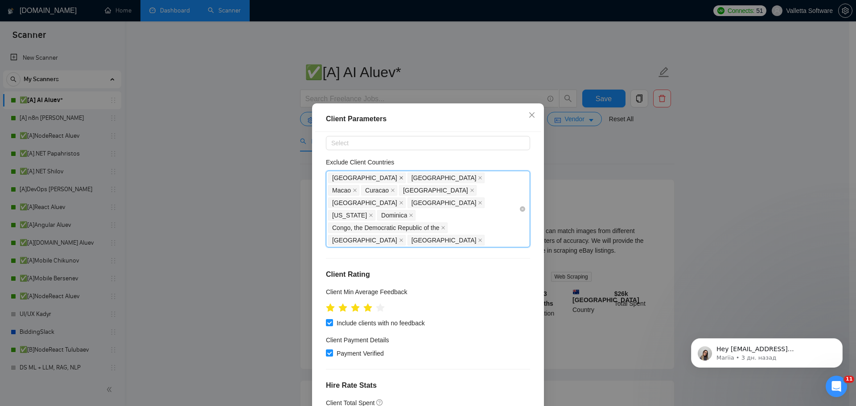
click at [399, 178] on icon "close" at bounding box center [401, 178] width 4 height 4
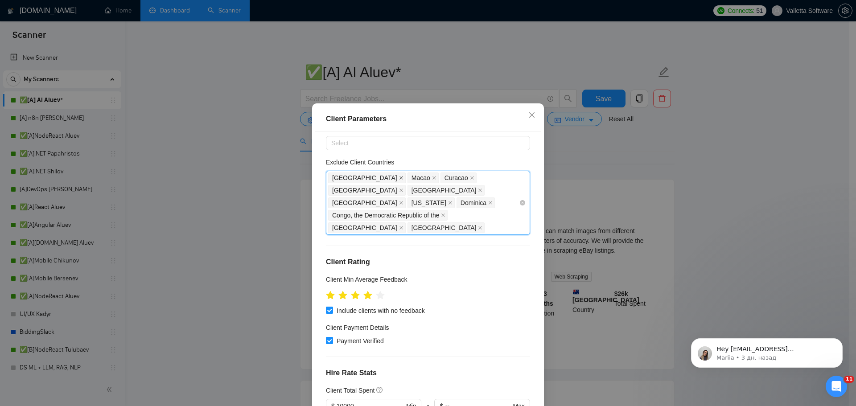
click at [399, 177] on icon "close" at bounding box center [401, 178] width 4 height 4
click at [353, 177] on icon "close" at bounding box center [355, 178] width 4 height 4
click at [358, 179] on span "Curacao" at bounding box center [346, 178] width 36 height 11
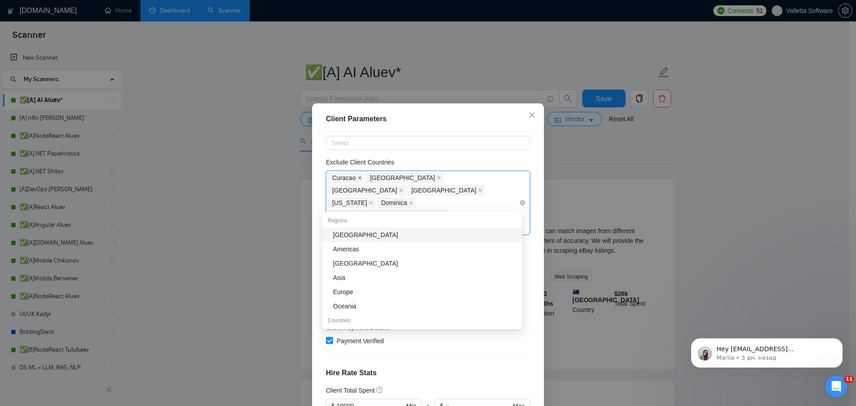
click at [358, 179] on icon "close" at bounding box center [360, 178] width 4 height 4
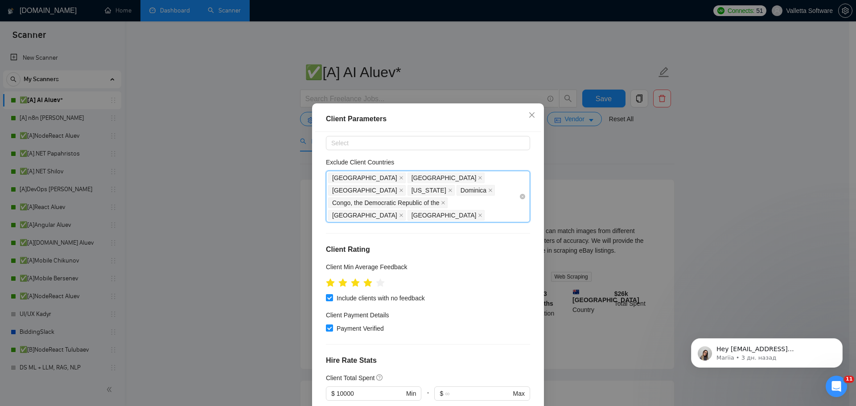
click at [378, 178] on span "[GEOGRAPHIC_DATA]" at bounding box center [364, 178] width 65 height 10
click at [399, 177] on icon "close" at bounding box center [401, 178] width 4 height 4
click at [399, 175] on span at bounding box center [401, 178] width 4 height 10
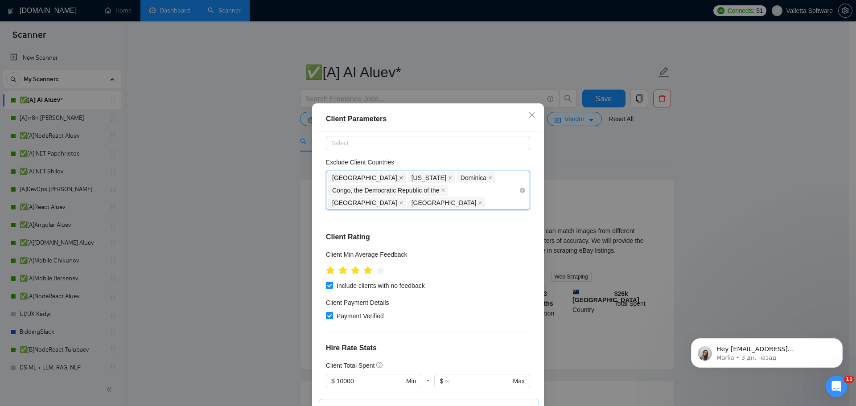
click at [399, 178] on icon "close" at bounding box center [401, 178] width 4 height 4
drag, startPoint x: 359, startPoint y: 178, endPoint x: 354, endPoint y: 178, distance: 5.4
click at [377, 178] on span "Dominica" at bounding box center [396, 178] width 38 height 11
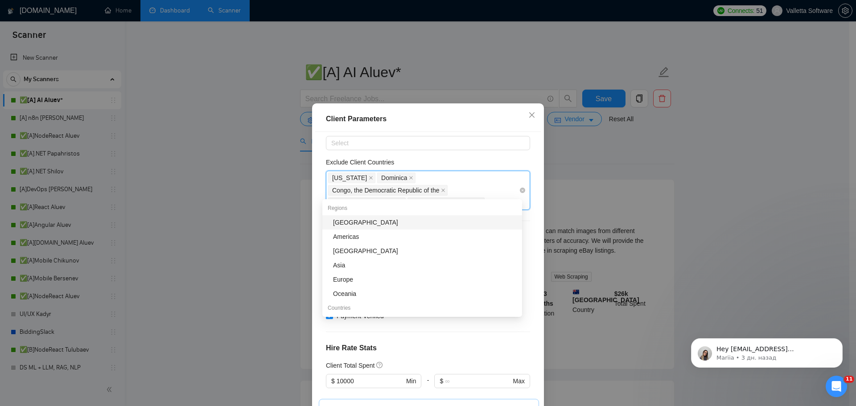
click at [354, 178] on span "[US_STATE]" at bounding box center [351, 178] width 47 height 11
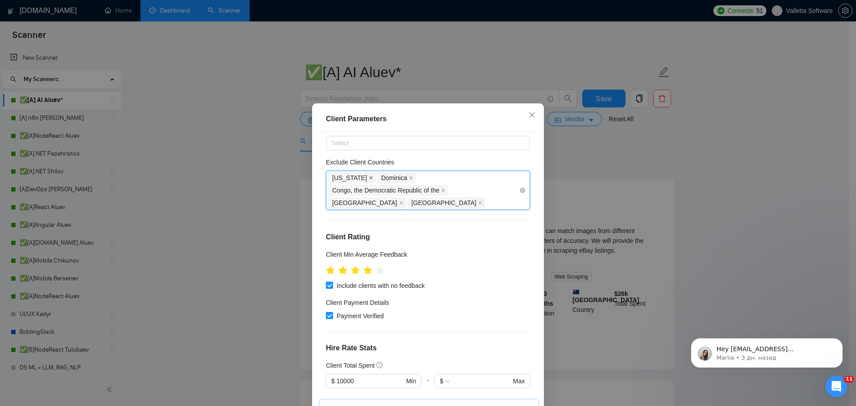
click at [369, 178] on icon "close" at bounding box center [371, 178] width 4 height 4
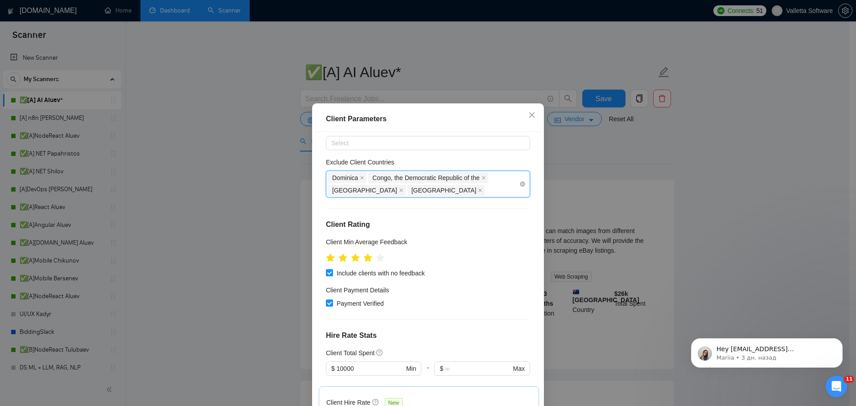
drag, startPoint x: 347, startPoint y: 177, endPoint x: 355, endPoint y: 176, distance: 8.5
click at [348, 177] on span "Dominica" at bounding box center [345, 178] width 26 height 10
click at [355, 176] on span "Dominica" at bounding box center [347, 178] width 38 height 11
click at [360, 176] on icon "close" at bounding box center [362, 178] width 4 height 4
click at [432, 176] on span "Congo, the Democratic Republic of the" at bounding box center [385, 178] width 107 height 10
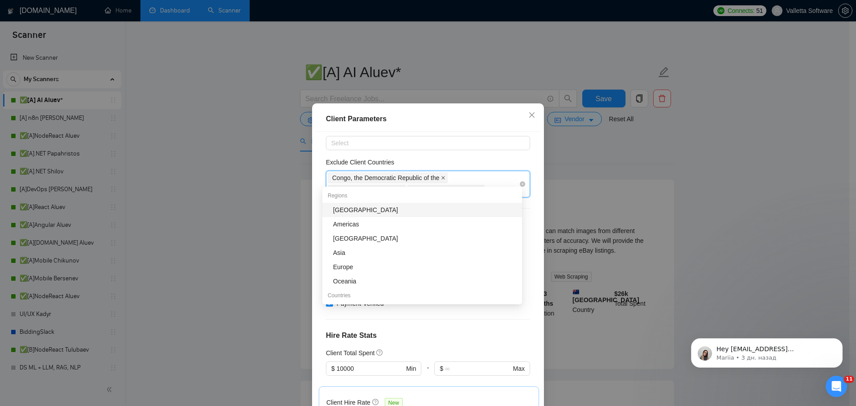
click at [436, 176] on span "Congo, the Democratic Republic of the" at bounding box center [387, 178] width 119 height 11
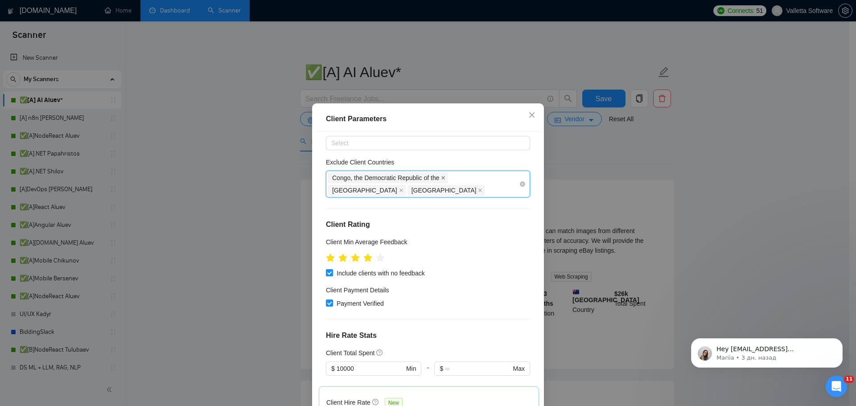
click at [441, 177] on icon "close" at bounding box center [443, 178] width 4 height 4
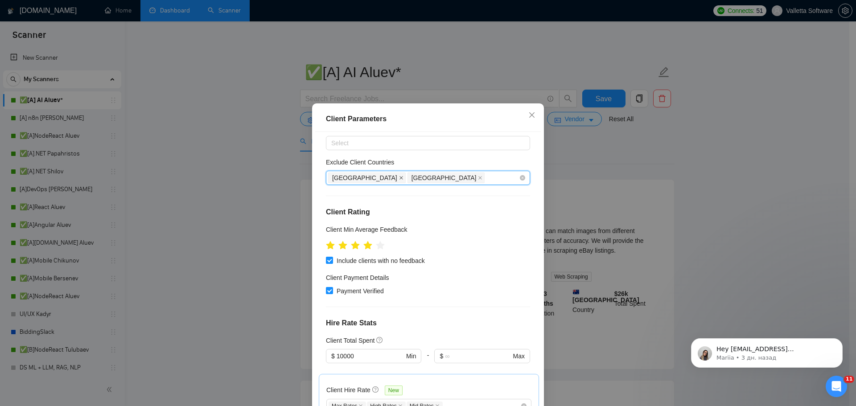
click at [399, 177] on icon "close" at bounding box center [401, 178] width 4 height 4
click at [399, 178] on icon "close" at bounding box center [401, 178] width 4 height 4
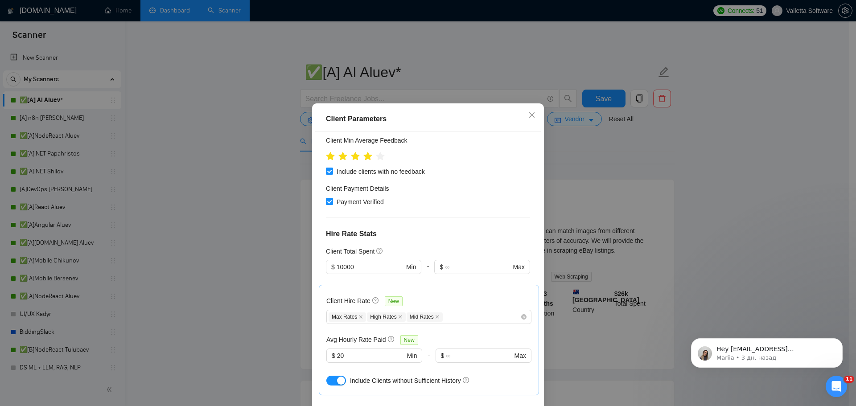
click at [426, 248] on div "Client Total Spent" at bounding box center [428, 252] width 204 height 10
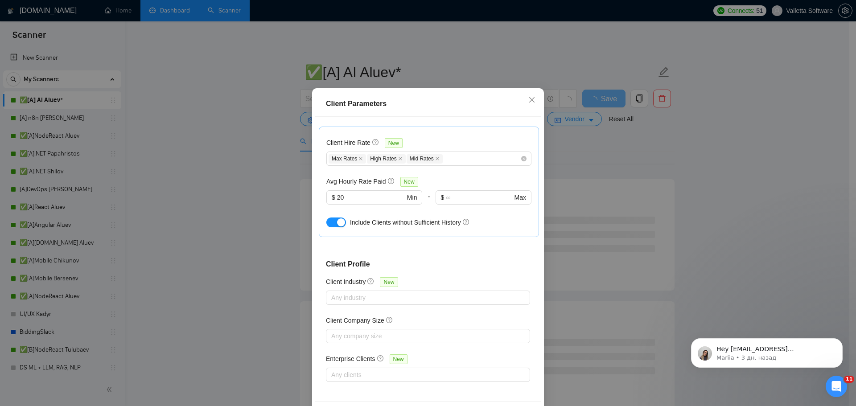
scroll to position [49, 0]
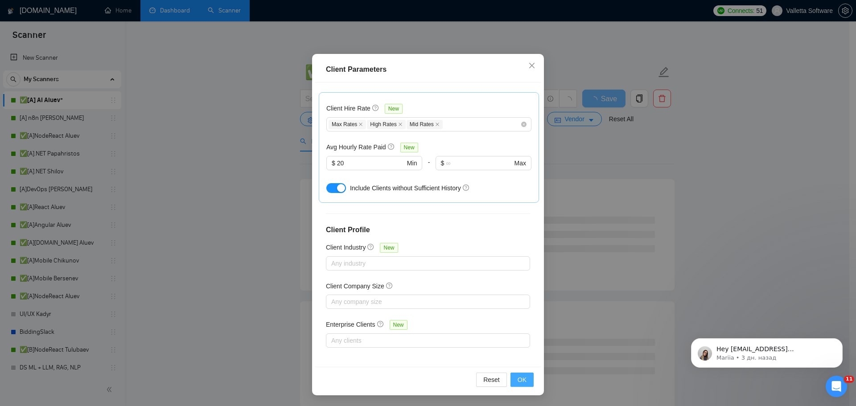
click at [523, 381] on span "OK" at bounding box center [522, 380] width 9 height 10
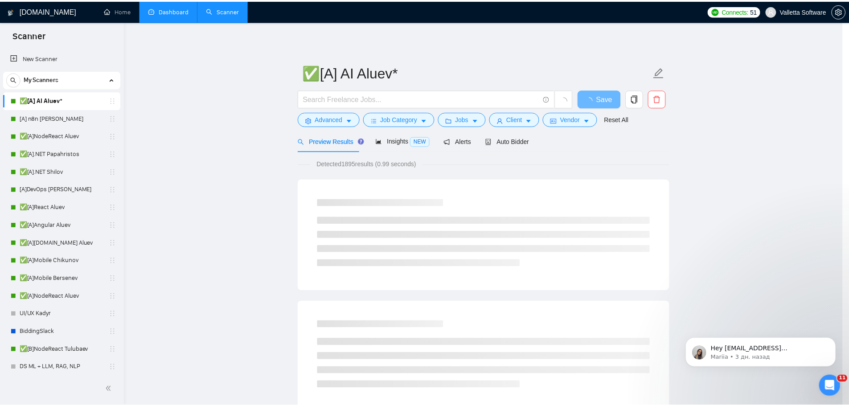
scroll to position [0, 0]
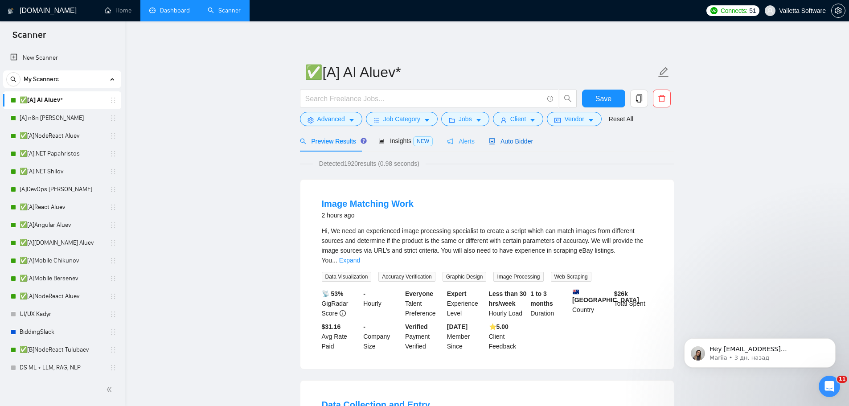
click at [493, 138] on span "Auto Bidder" at bounding box center [511, 141] width 44 height 7
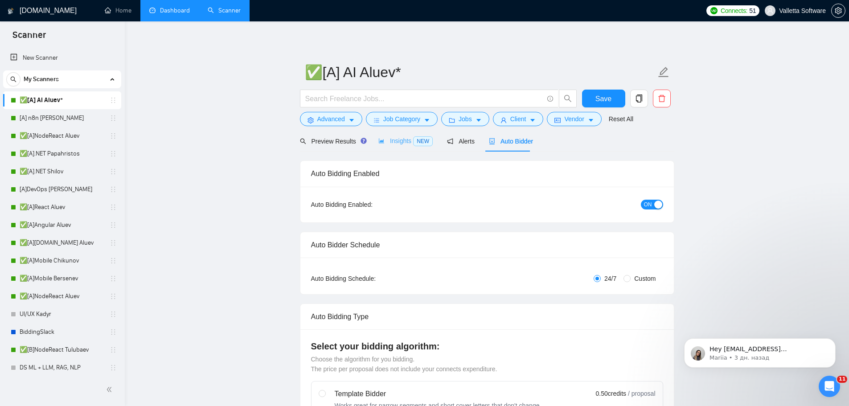
click at [350, 148] on div "Preview Results" at bounding box center [332, 141] width 64 height 21
click at [398, 139] on span "Insights NEW" at bounding box center [406, 140] width 54 height 7
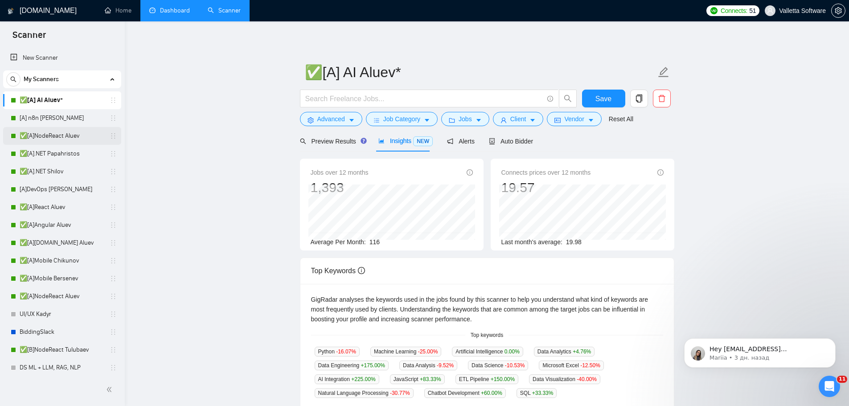
click at [39, 131] on link "✅[A]NodeReact Aluev" at bounding box center [62, 136] width 85 height 18
click at [603, 101] on span "Save" at bounding box center [604, 98] width 16 height 11
click at [53, 121] on link "[A] n8n [PERSON_NAME]" at bounding box center [62, 118] width 85 height 18
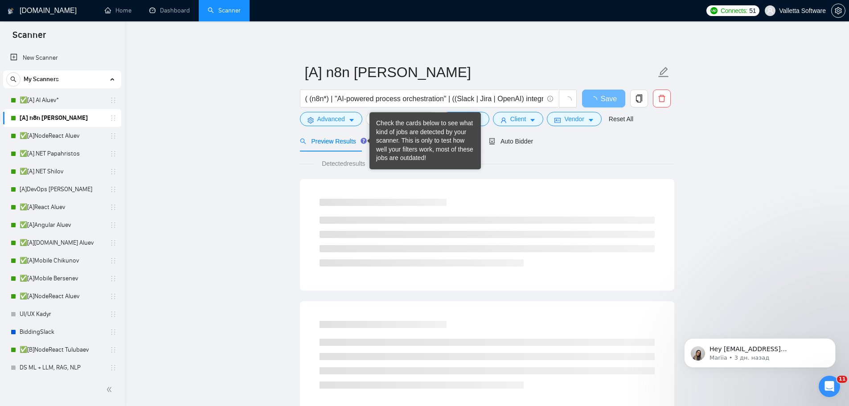
click at [393, 141] on div "Check the cards below to see what kind of jobs are detected by your scanner. Th…" at bounding box center [425, 141] width 98 height 44
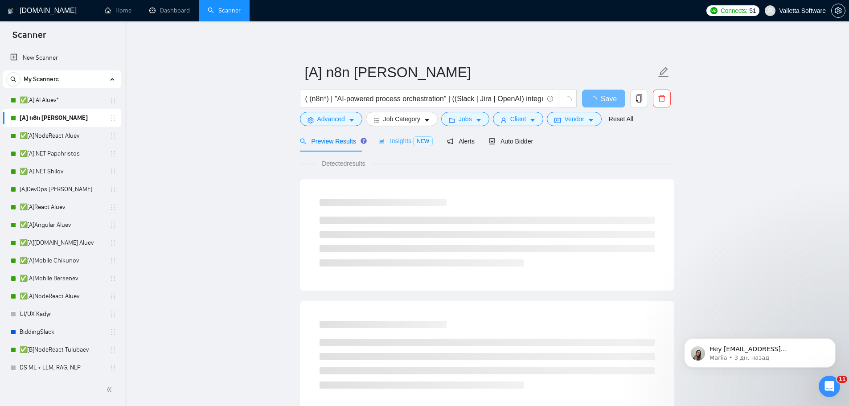
click at [395, 146] on div "Insights NEW" at bounding box center [406, 141] width 54 height 21
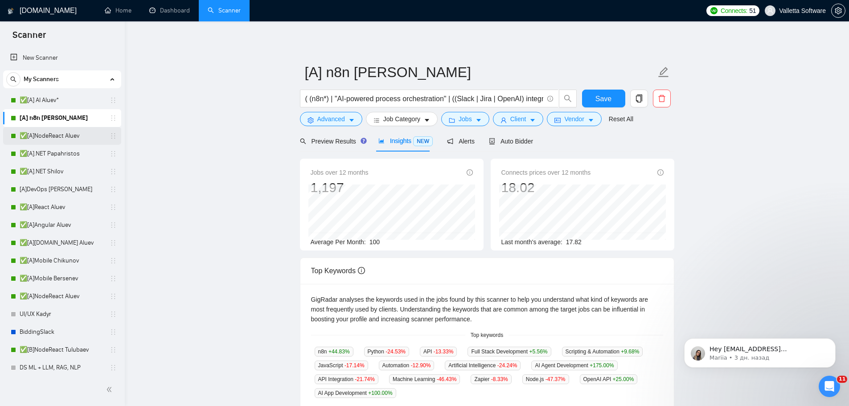
click at [69, 137] on link "✅[A]NodeReact Aluev" at bounding box center [62, 136] width 85 height 18
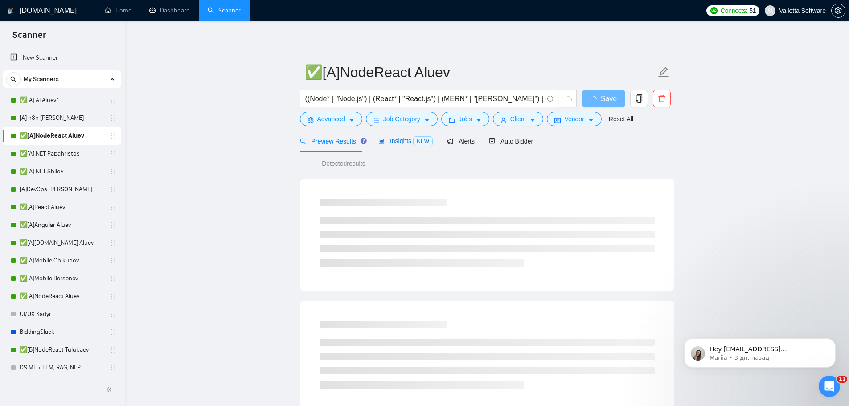
click at [391, 142] on span "Insights NEW" at bounding box center [406, 140] width 54 height 7
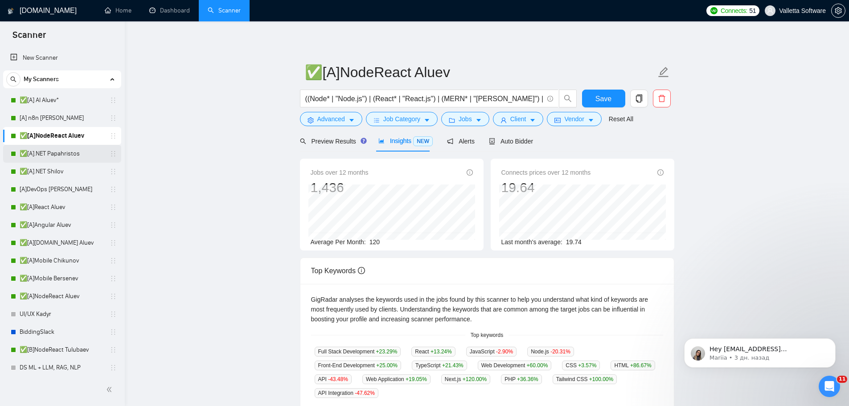
click at [50, 156] on link "✅[A].NET Papahristos" at bounding box center [62, 154] width 85 height 18
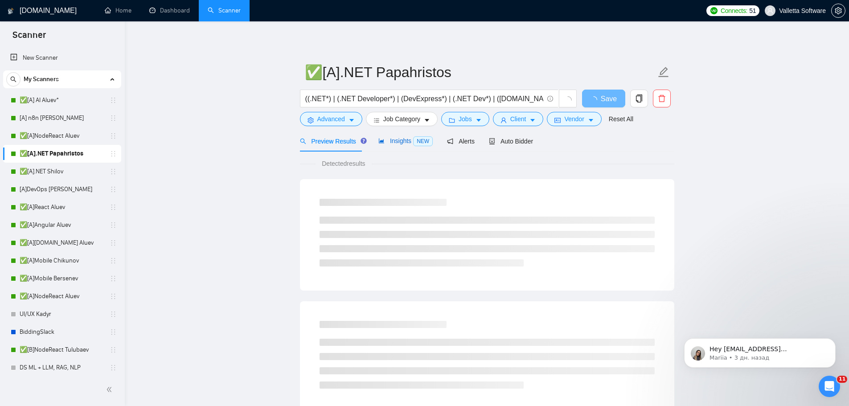
click at [402, 142] on span "Insights NEW" at bounding box center [406, 140] width 54 height 7
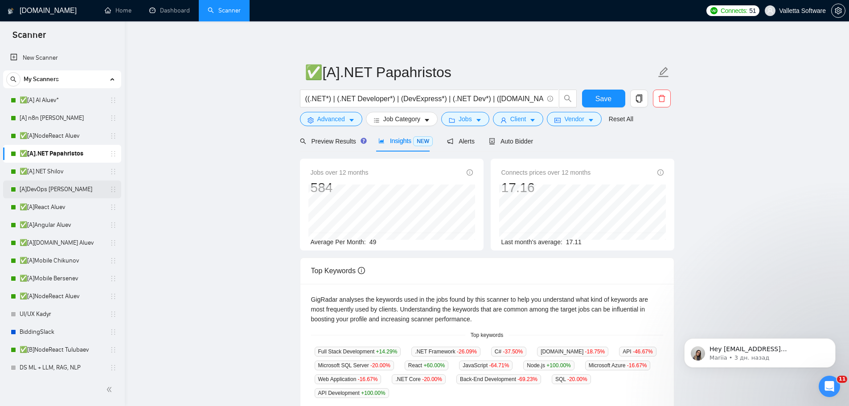
click at [77, 184] on link "[A]DevOps [PERSON_NAME]" at bounding box center [62, 190] width 85 height 18
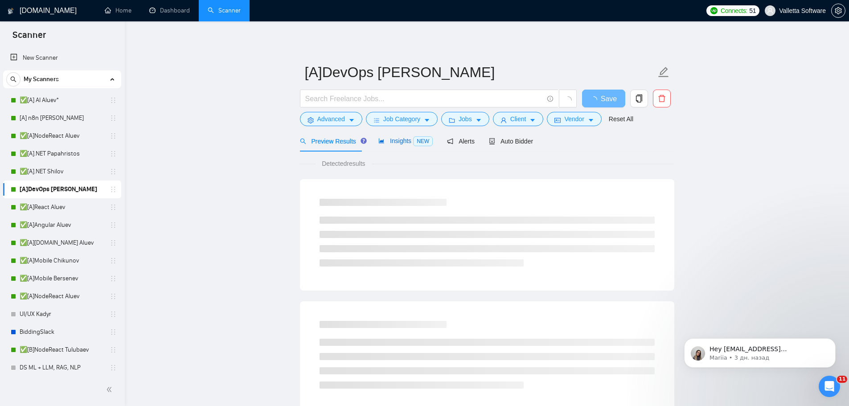
click at [393, 140] on span "Insights NEW" at bounding box center [406, 140] width 54 height 7
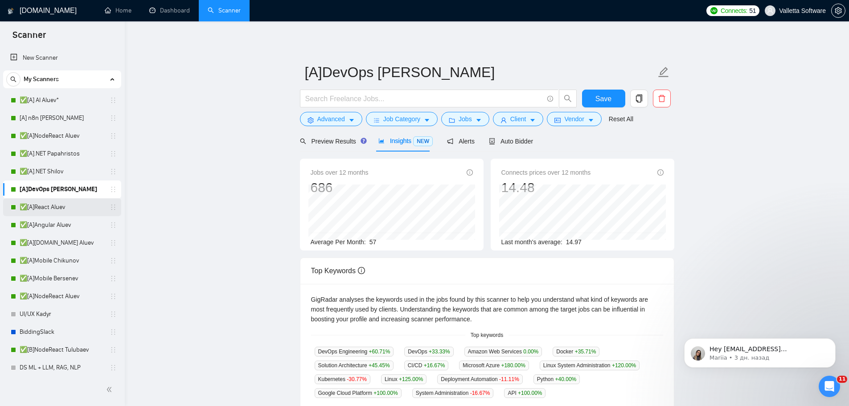
click at [40, 206] on link "✅[A]React Aluev" at bounding box center [62, 207] width 85 height 18
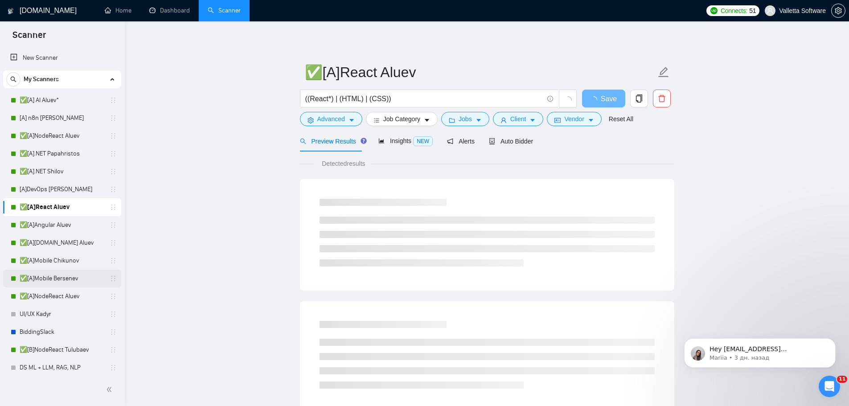
click at [84, 276] on link "✅[A]Mobile Bersenev" at bounding box center [62, 279] width 85 height 18
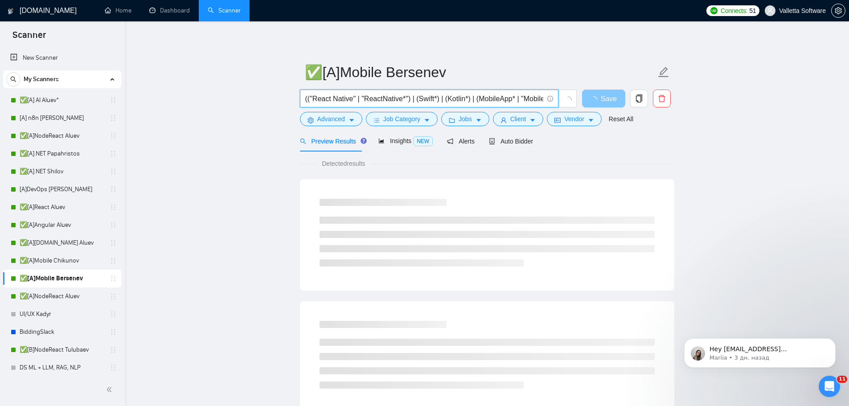
scroll to position [0, 178]
drag, startPoint x: 409, startPoint y: 99, endPoint x: 637, endPoint y: 99, distance: 227.4
click at [637, 99] on div "(("React Native" | "ReactNative*") | (Swift*) | (Kotlin*) | (MobileApp* | "Mobi…" at bounding box center [485, 101] width 374 height 22
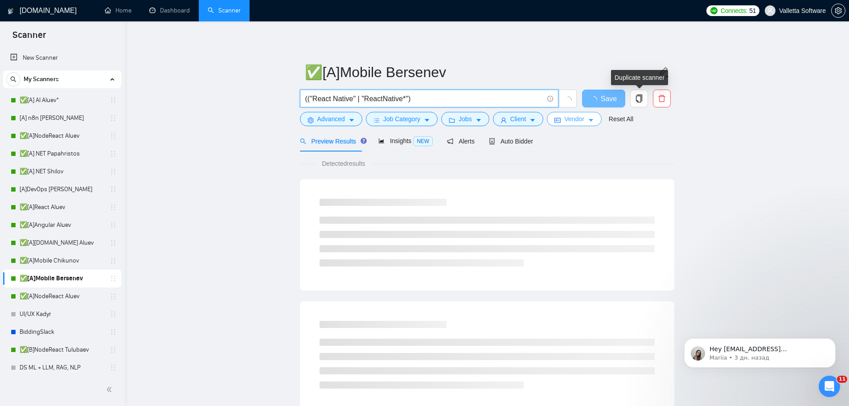
scroll to position [0, 0]
click at [307, 101] on input "(("React Native" | "ReactNative*")" at bounding box center [424, 98] width 238 height 11
click at [424, 101] on input "("React Native" | "ReactNative*")" at bounding box center [424, 98] width 238 height 11
type input "("React Native" | "ReactNative*")"
click at [396, 144] on span "Insights NEW" at bounding box center [406, 140] width 54 height 7
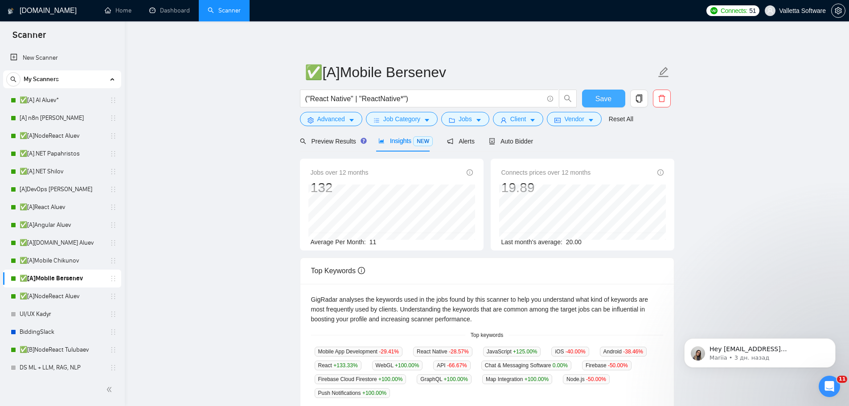
drag, startPoint x: 597, startPoint y: 98, endPoint x: 425, endPoint y: 147, distance: 179.4
click at [597, 98] on span "Save" at bounding box center [604, 98] width 16 height 11
click at [58, 266] on link "✅[A]Mobile Chikunov" at bounding box center [62, 261] width 85 height 18
click at [66, 259] on link "✅[A]Mobile Chikunov" at bounding box center [62, 261] width 85 height 18
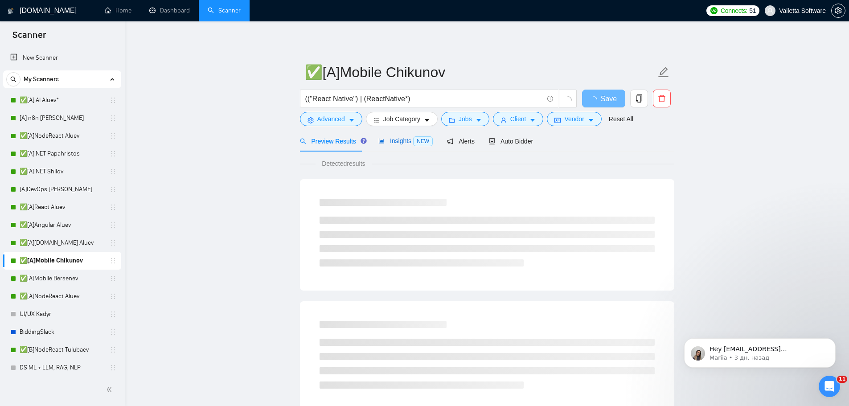
click at [403, 143] on span "Insights NEW" at bounding box center [406, 140] width 54 height 7
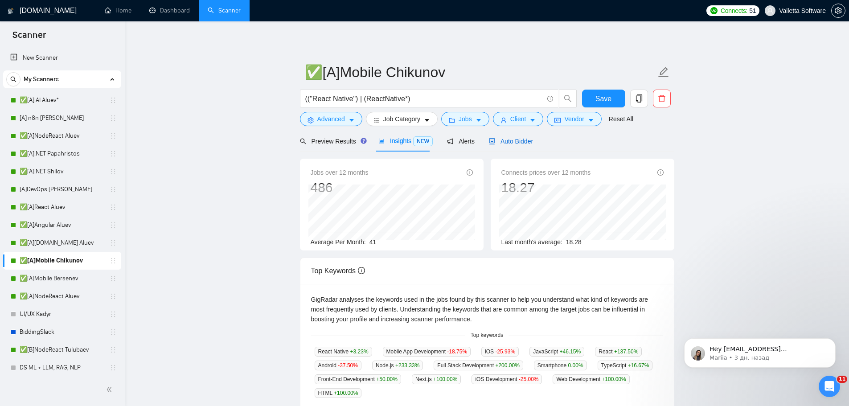
click at [512, 138] on span "Auto Bidder" at bounding box center [511, 141] width 44 height 7
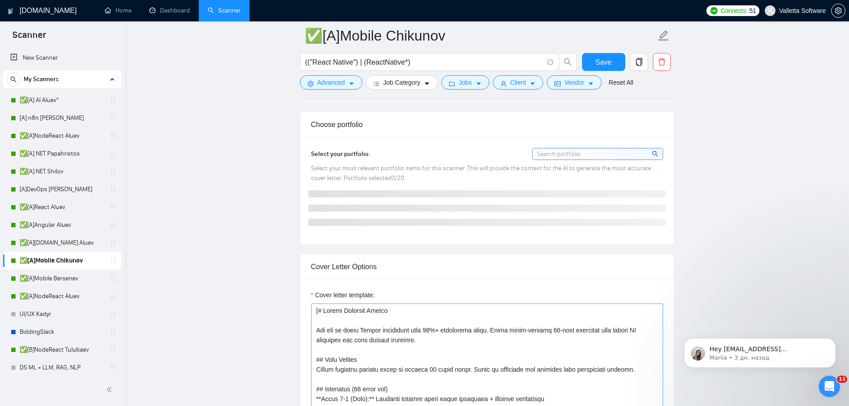
scroll to position [1070, 0]
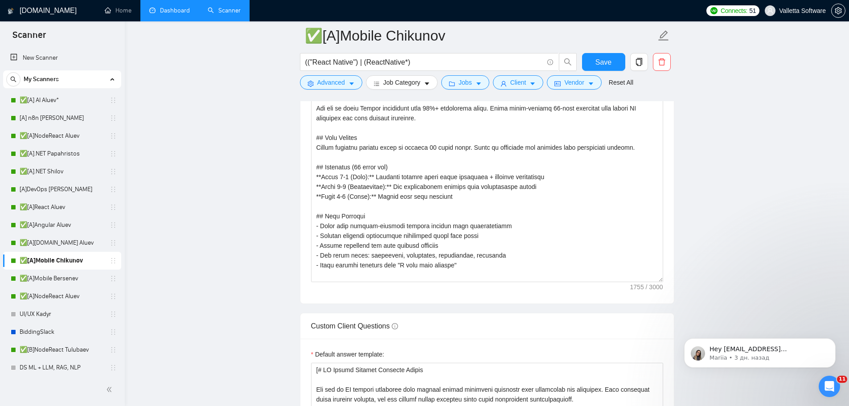
drag, startPoint x: 163, startPoint y: 11, endPoint x: 189, endPoint y: 0, distance: 27.4
click at [163, 11] on link "Dashboard" at bounding box center [169, 11] width 41 height 8
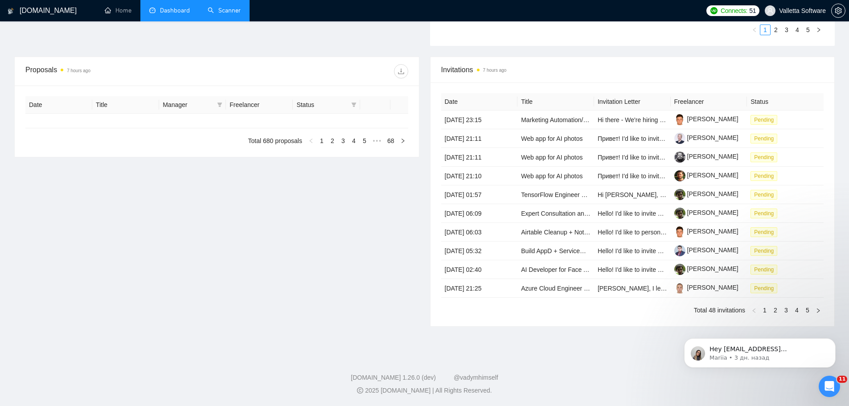
type input "[DATE]"
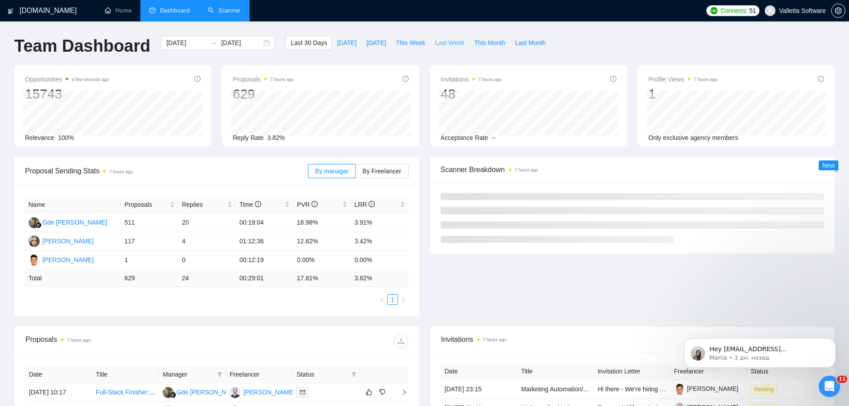
click at [435, 41] on span "Last Week" at bounding box center [449, 43] width 29 height 10
type input "[DATE]"
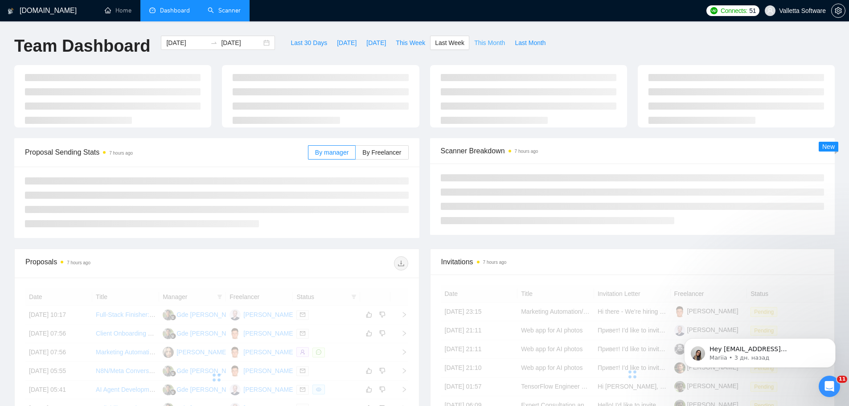
click at [474, 46] on span "This Month" at bounding box center [489, 43] width 31 height 10
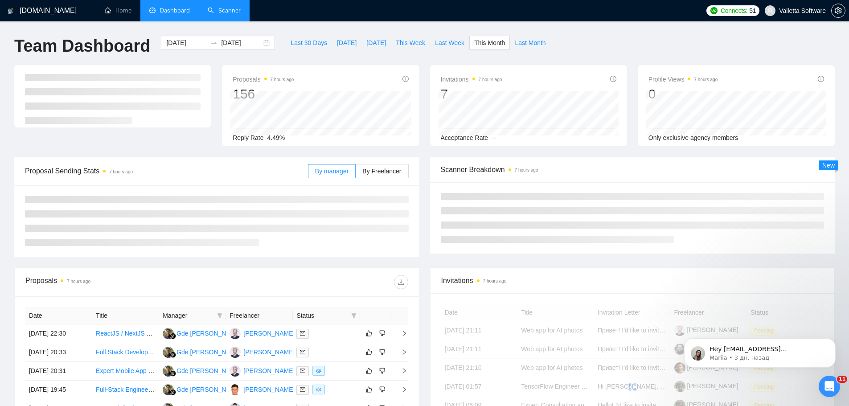
type input "[DATE]"
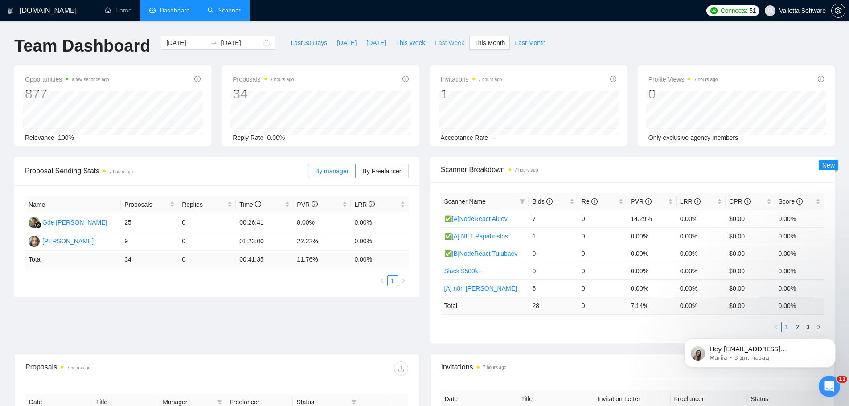
click at [435, 42] on span "Last Week" at bounding box center [449, 43] width 29 height 10
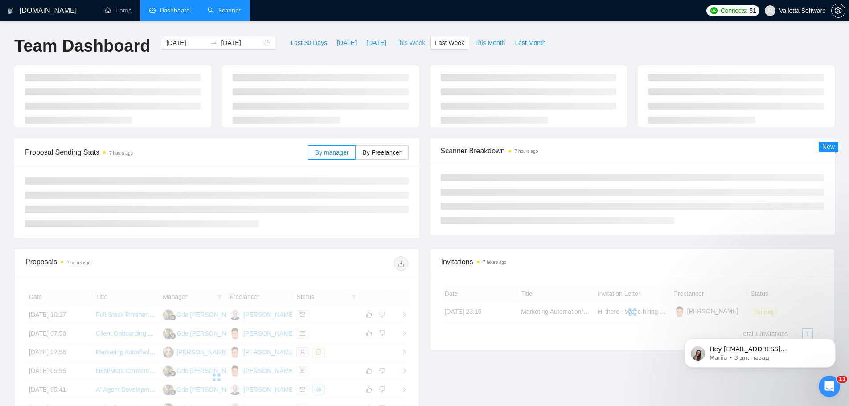
type input "[DATE]"
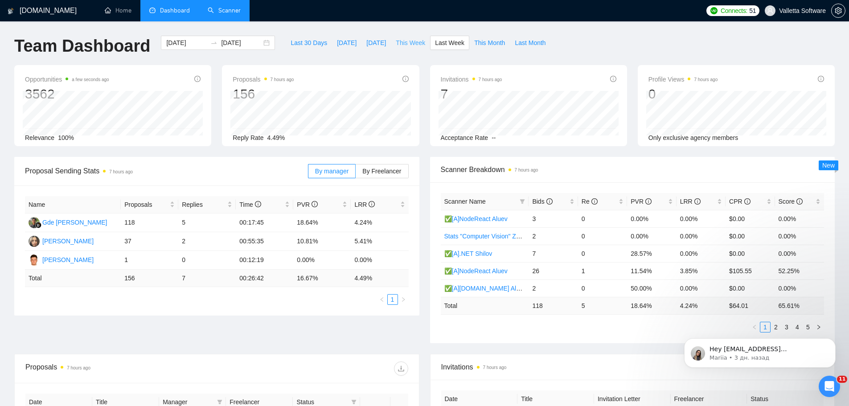
click at [396, 42] on span "This Week" at bounding box center [410, 43] width 29 height 10
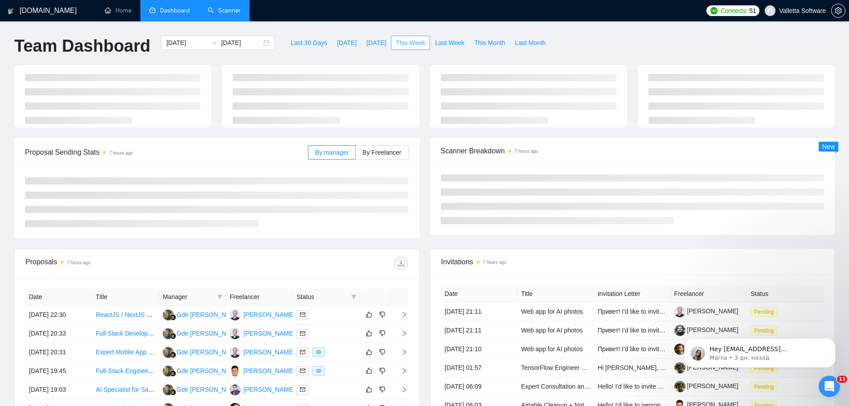
type input "[DATE]"
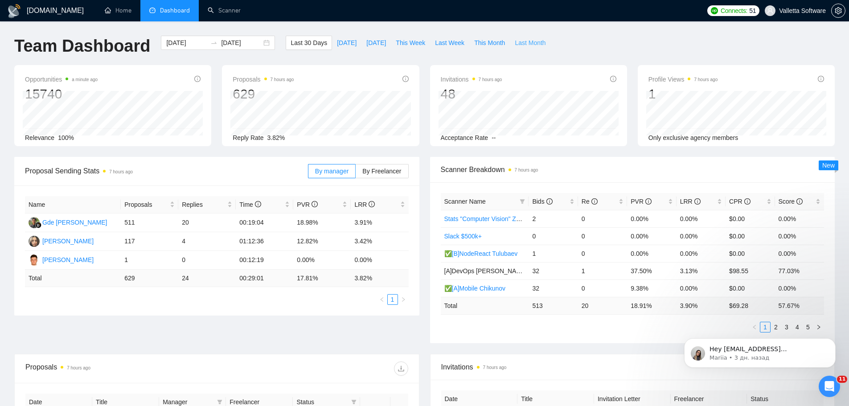
drag, startPoint x: 517, startPoint y: 41, endPoint x: 364, endPoint y: 1, distance: 158.5
click at [517, 41] on span "Last Month" at bounding box center [530, 43] width 31 height 10
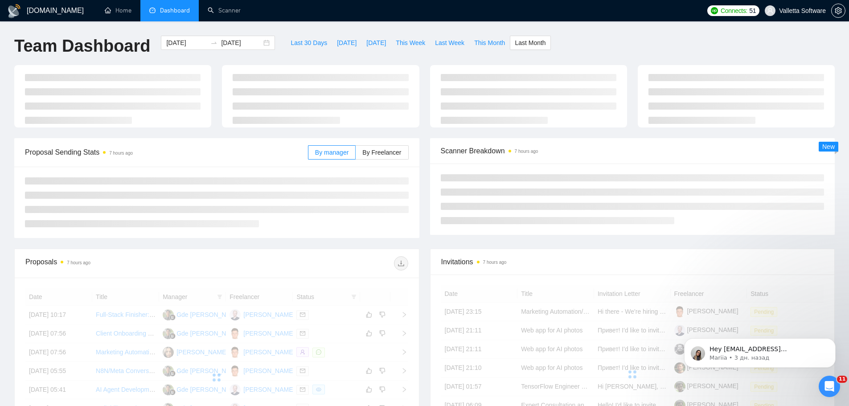
type input "2025-08-01"
type input "[DATE]"
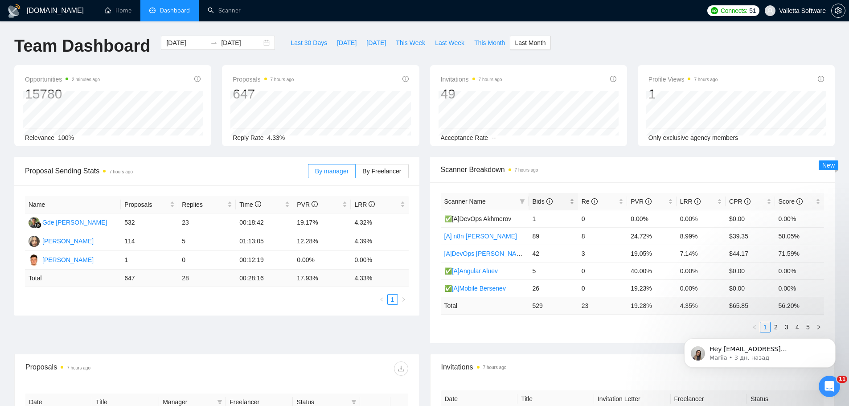
click at [561, 197] on span "Bids" at bounding box center [549, 202] width 35 height 10
click at [833, 342] on icon "Dismiss notification" at bounding box center [833, 340] width 5 height 5
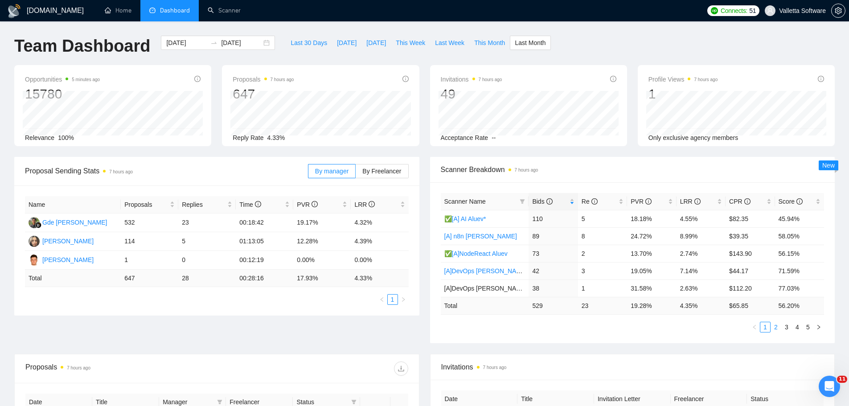
click at [773, 325] on link "2" at bounding box center [776, 327] width 10 height 10
click at [789, 329] on link "3" at bounding box center [787, 327] width 10 height 10
click at [562, 197] on div "Bids" at bounding box center [553, 202] width 42 height 10
click at [555, 205] on span "Bids" at bounding box center [549, 202] width 35 height 10
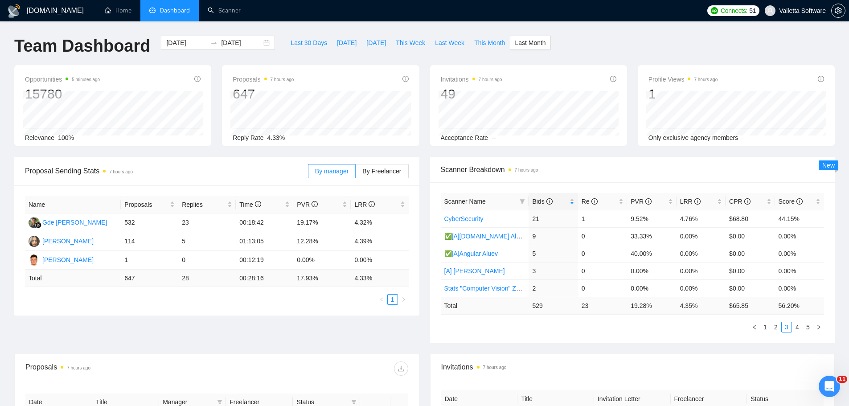
click at [627, 172] on span "Scanner Breakdown 7 hours ago" at bounding box center [633, 169] width 384 height 11
click at [718, 206] on div "LRR" at bounding box center [701, 202] width 42 height 10
click at [700, 201] on span "LRR" at bounding box center [697, 202] width 35 height 10
click at [703, 201] on span "LRR" at bounding box center [697, 202] width 35 height 10
click at [763, 324] on link "1" at bounding box center [766, 327] width 10 height 10
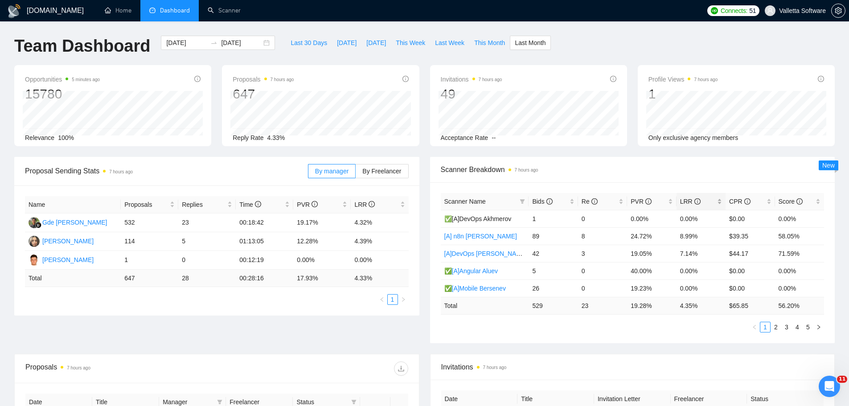
click at [703, 201] on span "LRR" at bounding box center [697, 202] width 35 height 10
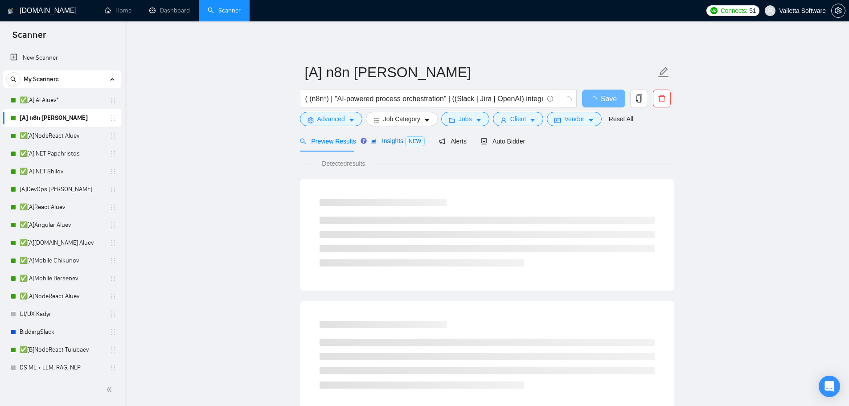
click at [387, 140] on span "Insights NEW" at bounding box center [397, 140] width 54 height 7
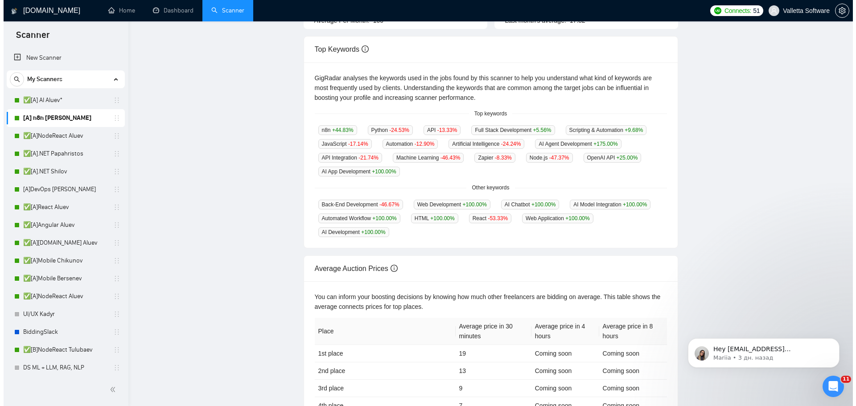
scroll to position [1, 0]
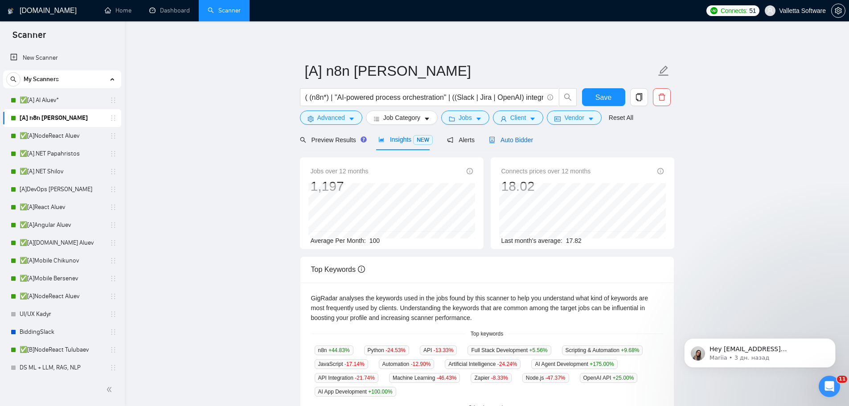
click at [498, 140] on span "Auto Bidder" at bounding box center [511, 139] width 44 height 7
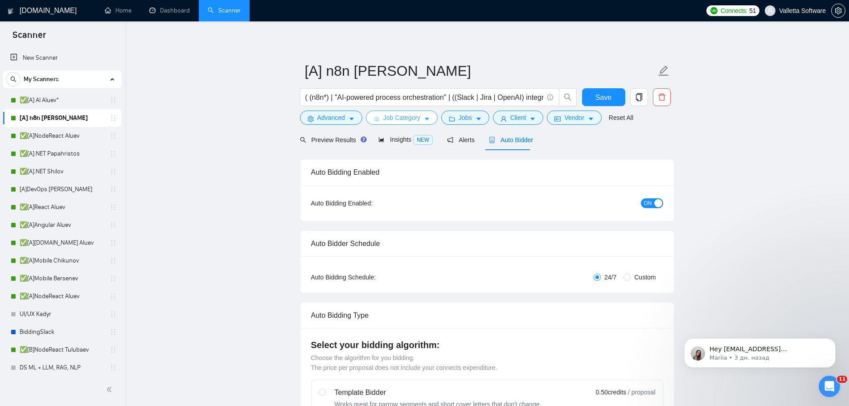
click at [417, 121] on span "Job Category" at bounding box center [401, 118] width 37 height 10
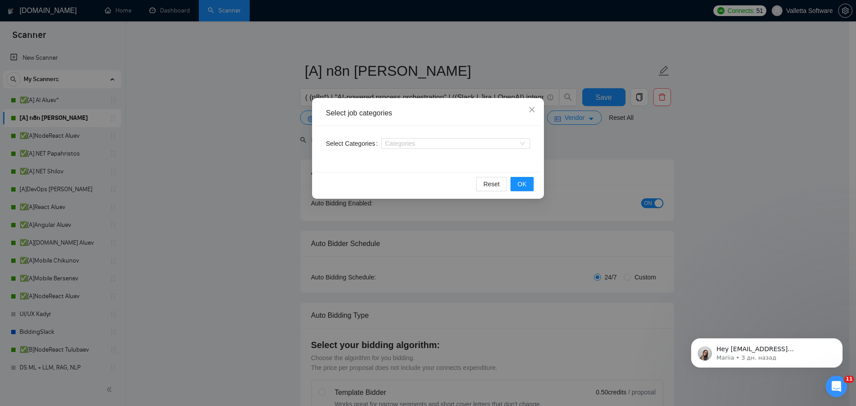
click at [647, 223] on div "Select job categories Select Categories Categories Reset OK" at bounding box center [428, 203] width 856 height 406
click at [323, 123] on div "Select job categories Select Categories Categories Reset OK" at bounding box center [428, 203] width 856 height 406
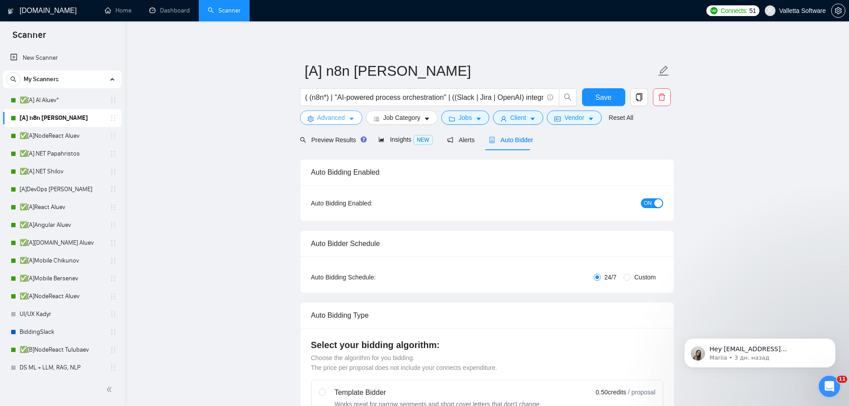
click at [326, 121] on span "Advanced" at bounding box center [331, 118] width 28 height 10
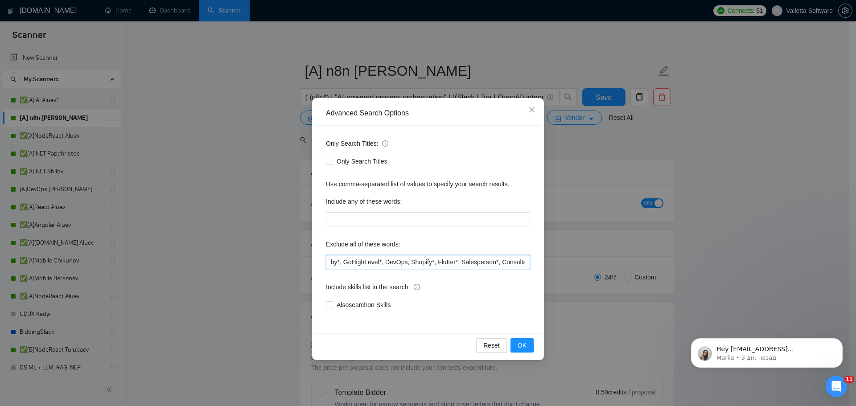
scroll to position [0, 1428]
drag, startPoint x: 450, startPoint y: 261, endPoint x: 584, endPoint y: 272, distance: 134.2
click at [584, 272] on div "Advanced Search Options Only Search Titles: Only Search Titles Use comma-separa…" at bounding box center [428, 203] width 856 height 406
click at [479, 251] on div "Exclude all of these words:" at bounding box center [428, 246] width 204 height 18
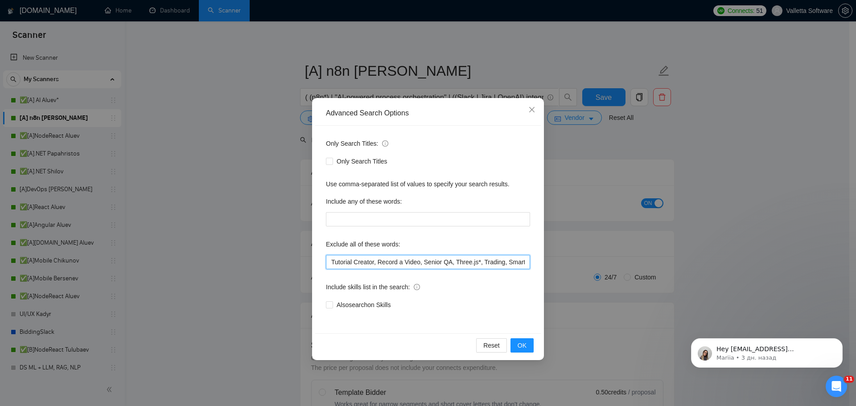
drag, startPoint x: 484, startPoint y: 259, endPoint x: 236, endPoint y: 243, distance: 248.4
click at [87, 233] on div "Advanced Search Options Only Search Titles: Only Search Titles Use comma-separa…" at bounding box center [428, 203] width 856 height 406
click at [388, 257] on input "Tutorial Creator, Record a Video, Senior QA, Three.js*, Trading, SmartCast*, TV…" at bounding box center [428, 262] width 204 height 14
drag, startPoint x: 453, startPoint y: 257, endPoint x: 539, endPoint y: 260, distance: 86.1
click at [539, 260] on div "Only Search Titles: Only Search Titles Use comma-separated list of values to sp…" at bounding box center [428, 230] width 226 height 208
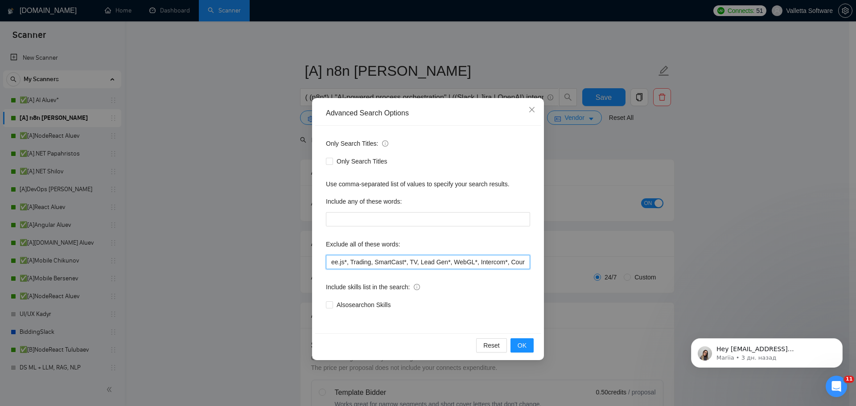
scroll to position [0, 296]
click at [625, 257] on div "Advanced Search Options Only Search Titles: Only Search Titles Use comma-separa…" at bounding box center [428, 203] width 856 height 406
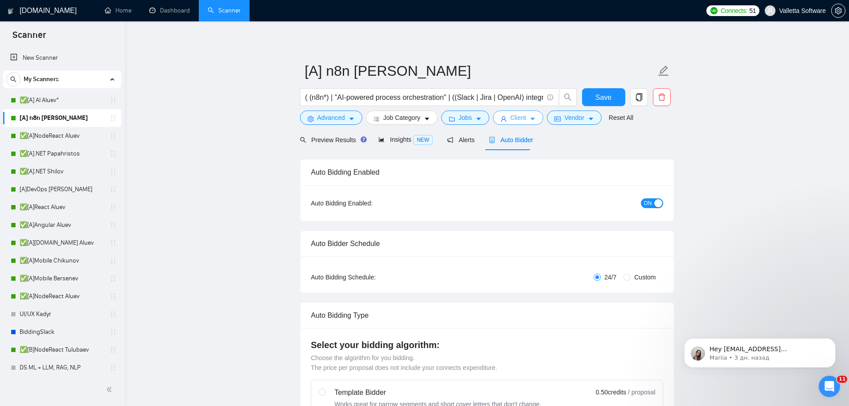
click at [524, 116] on button "Client" at bounding box center [518, 118] width 51 height 14
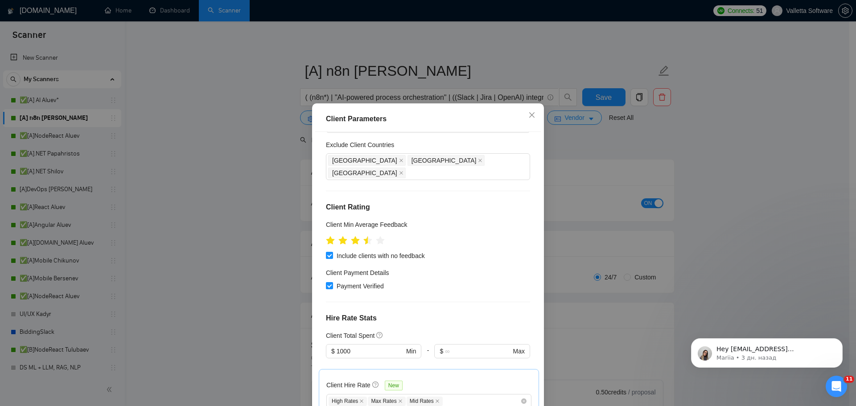
scroll to position [45, 0]
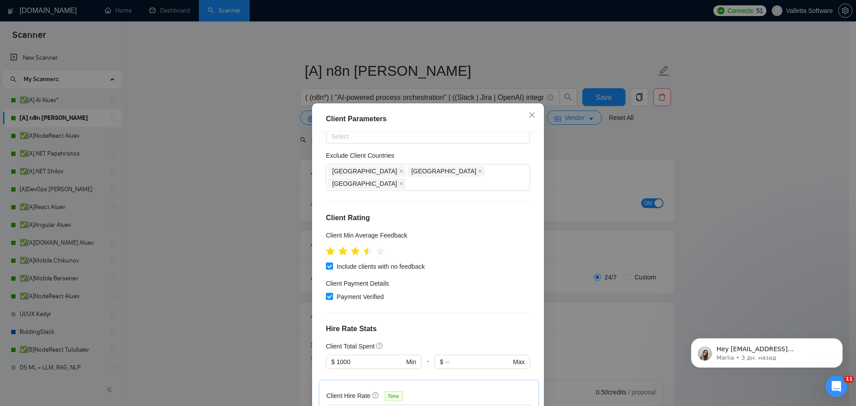
click at [597, 202] on div "Client Parameters Client Location Include Client Countries Select Exclude Clien…" at bounding box center [428, 203] width 856 height 406
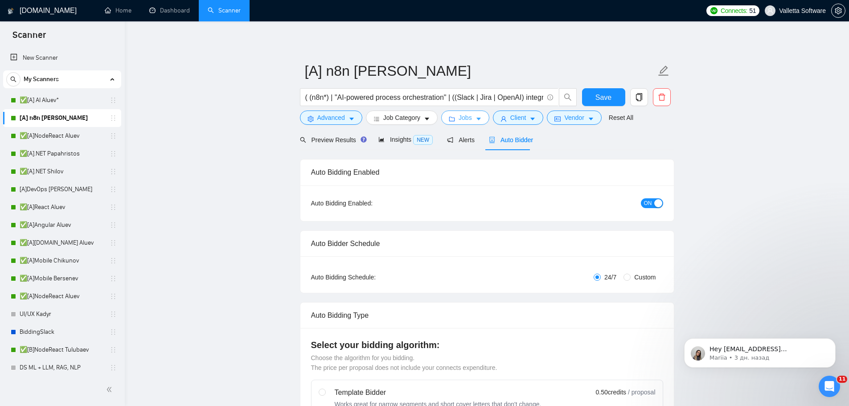
click at [463, 119] on span "Jobs" at bounding box center [465, 118] width 13 height 10
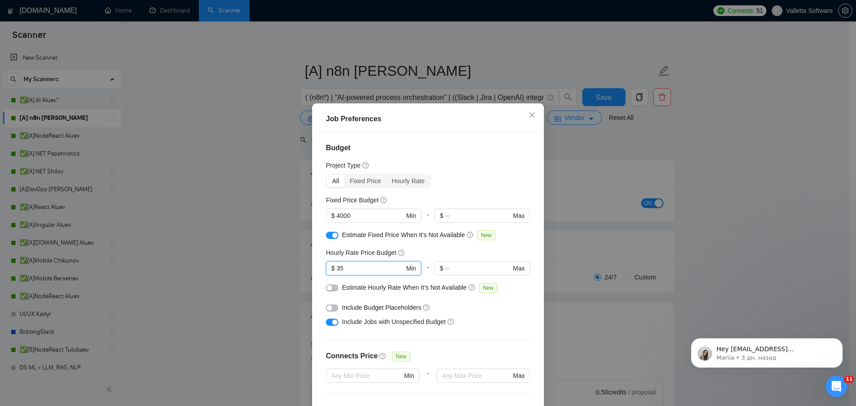
drag, startPoint x: 342, startPoint y: 266, endPoint x: 307, endPoint y: 267, distance: 35.7
click at [312, 267] on div "Job Preferences Budget Project Type All Fixed Price Hourly Rate Fixed Price Bud…" at bounding box center [428, 273] width 232 height 341
click at [577, 227] on div "Job Preferences Budget Project Type All Fixed Price Hourly Rate Fixed Price Bud…" at bounding box center [428, 203] width 856 height 406
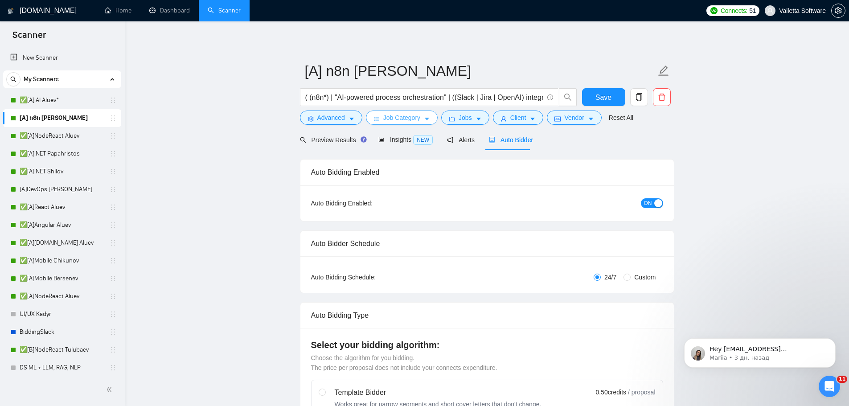
click at [388, 118] on span "Job Category" at bounding box center [401, 118] width 37 height 10
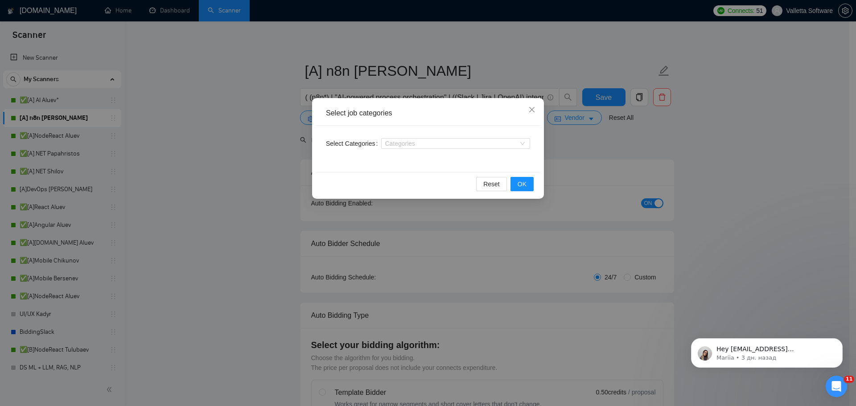
click at [506, 267] on div "Select job categories Select Categories Categories Reset OK" at bounding box center [428, 203] width 856 height 406
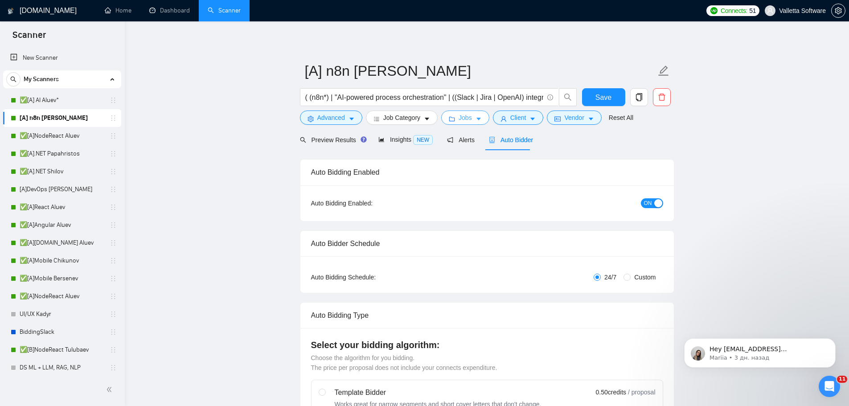
click at [461, 122] on span "Jobs" at bounding box center [465, 118] width 13 height 10
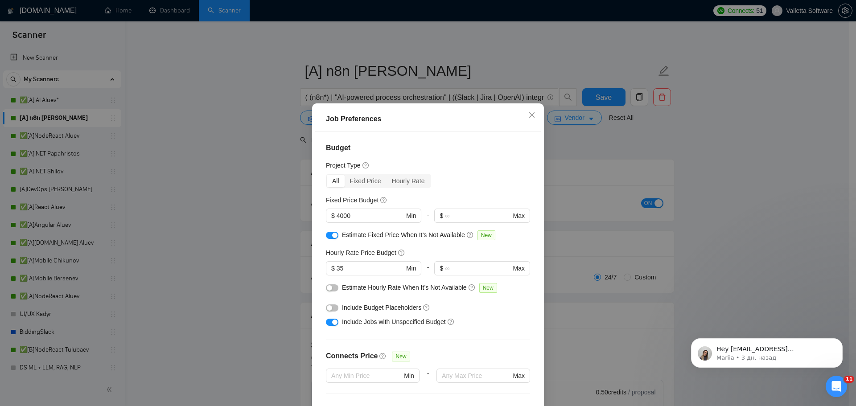
drag, startPoint x: 335, startPoint y: 267, endPoint x: 309, endPoint y: 266, distance: 25.4
click at [312, 268] on div "Job Preferences Budget Project Type All Fixed Price Hourly Rate Fixed Price Bud…" at bounding box center [428, 273] width 232 height 341
click at [372, 267] on input "40" at bounding box center [371, 268] width 68 height 10
click at [322, 270] on div "Budget Project Type All Fixed Price Hourly Rate Fixed Price Budget $ 4000 Min -…" at bounding box center [428, 274] width 226 height 284
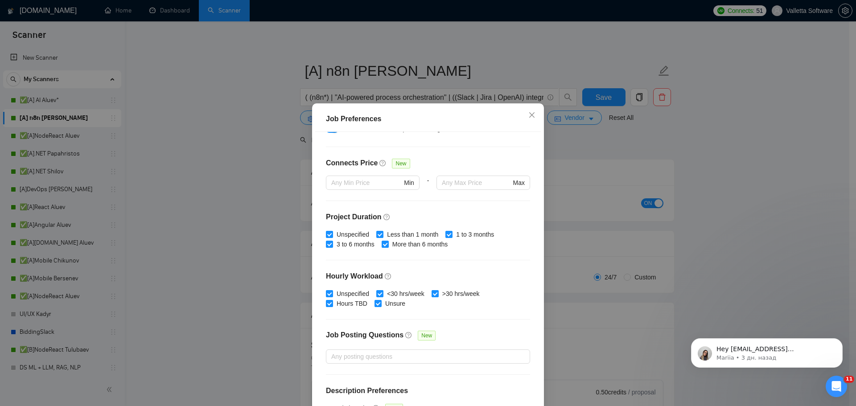
type input "40"
click at [524, 385] on div "Job Preferences Budget Project Type All Fixed Price Hourly Rate Fixed Price Bud…" at bounding box center [428, 273] width 232 height 341
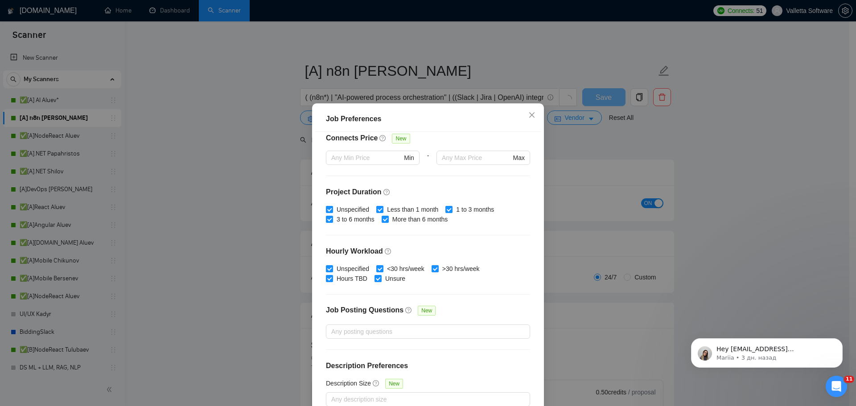
scroll to position [49, 0]
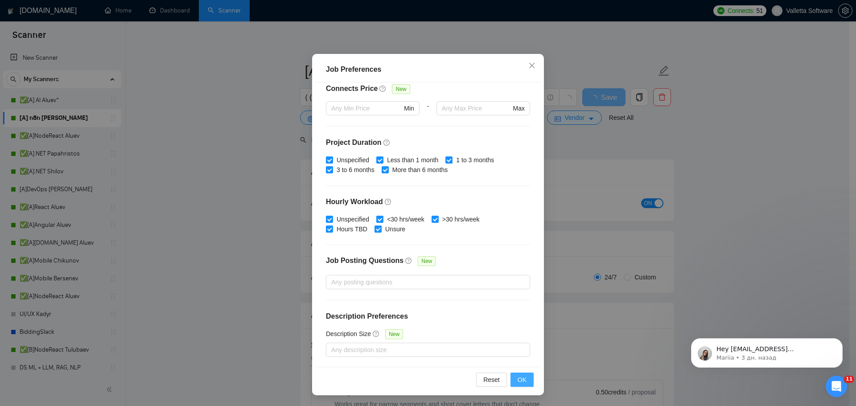
click at [517, 374] on button "OK" at bounding box center [521, 380] width 23 height 14
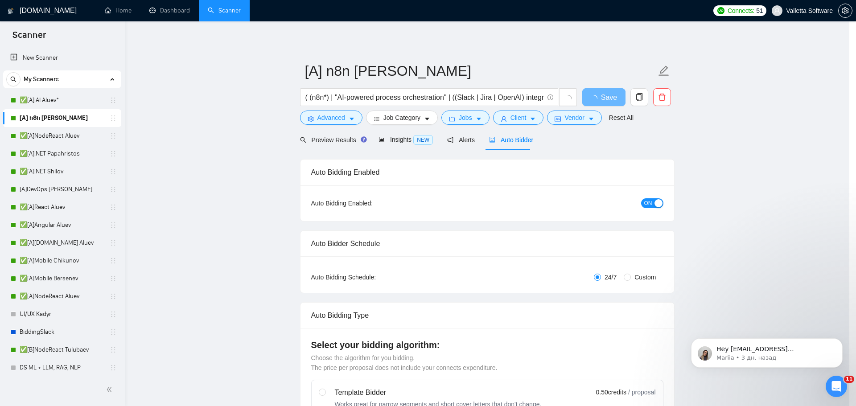
scroll to position [0, 0]
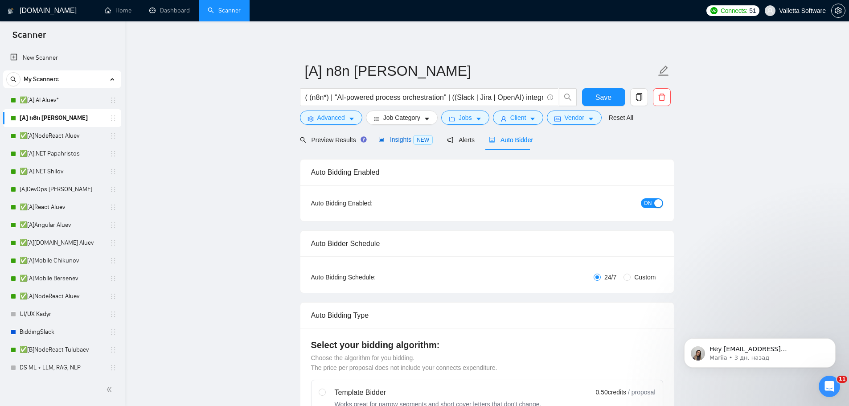
click at [388, 137] on span "Insights NEW" at bounding box center [406, 139] width 54 height 7
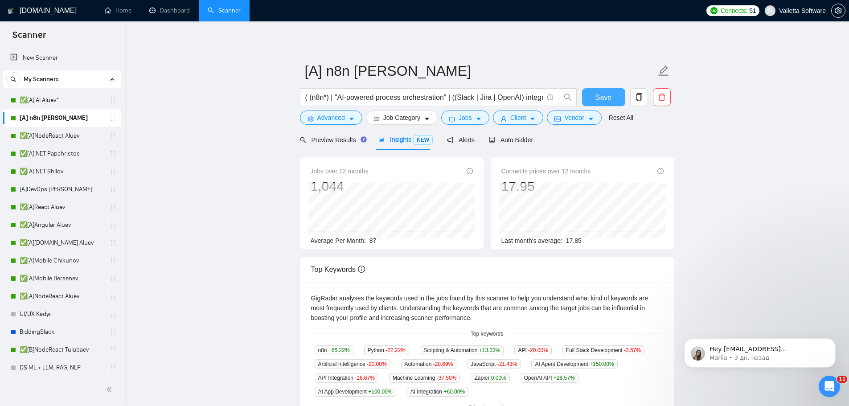
click at [602, 101] on span "Save" at bounding box center [604, 97] width 16 height 11
click at [459, 117] on span "Jobs" at bounding box center [465, 118] width 13 height 10
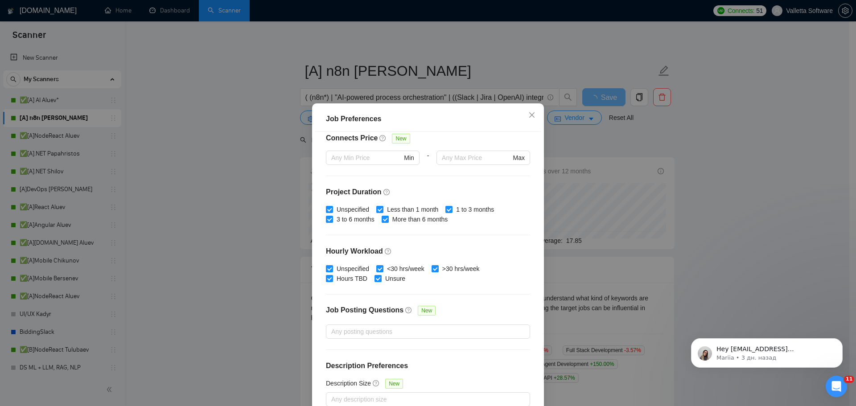
click at [575, 197] on div "Job Preferences Budget Project Type All Fixed Price Hourly Rate Fixed Price Bud…" at bounding box center [428, 203] width 856 height 406
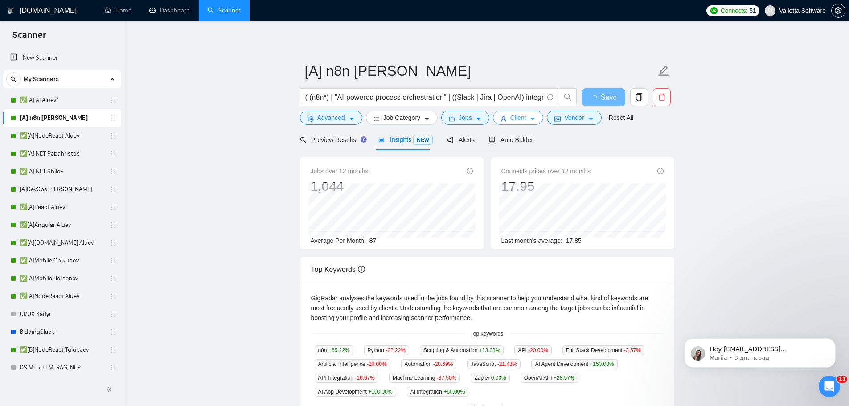
click at [514, 119] on span "Client" at bounding box center [518, 118] width 16 height 10
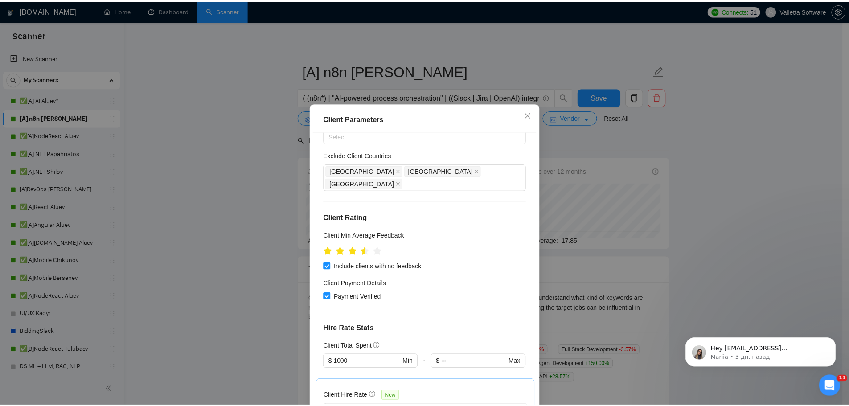
scroll to position [134, 0]
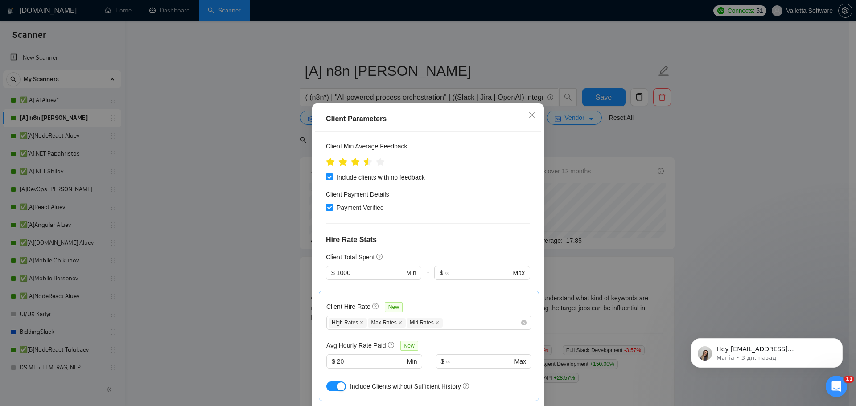
click at [640, 257] on div "Client Parameters Client Location Include Client Countries Select Exclude Clien…" at bounding box center [428, 203] width 856 height 406
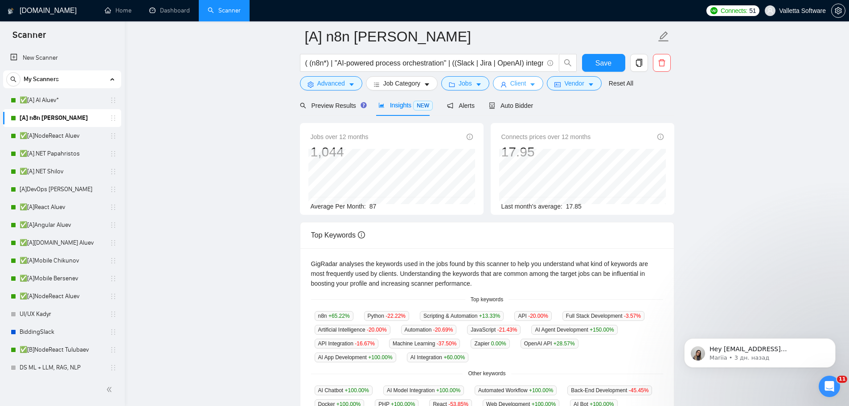
scroll to position [180, 0]
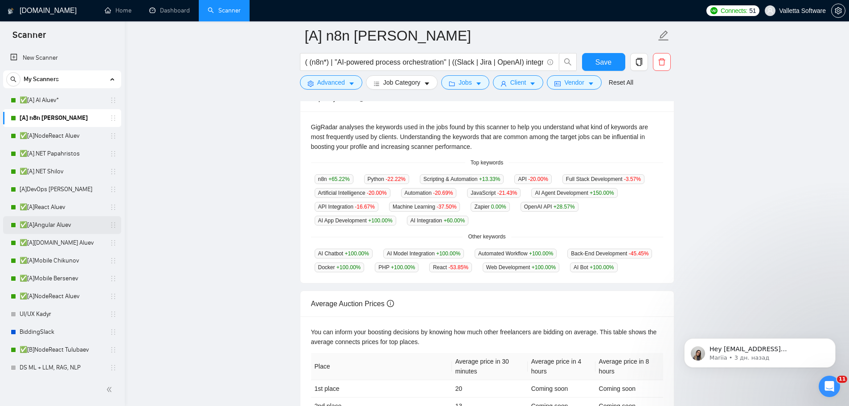
click at [71, 246] on link "✅[A][DOMAIN_NAME] Aluev" at bounding box center [62, 243] width 85 height 18
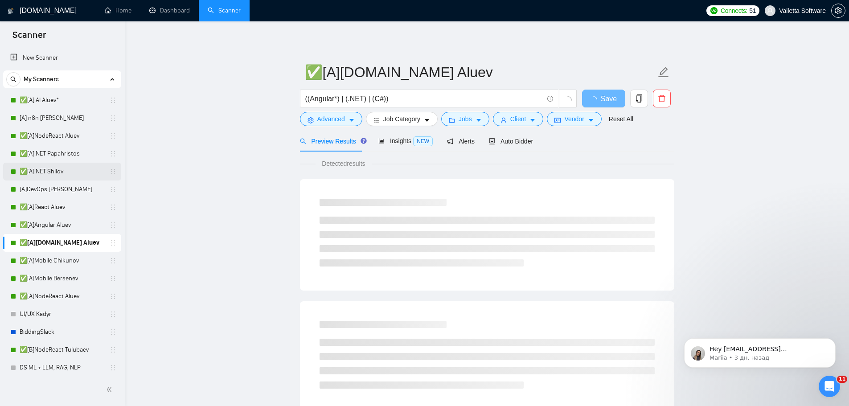
click at [64, 172] on link "✅[A].NET Shilov" at bounding box center [62, 172] width 85 height 18
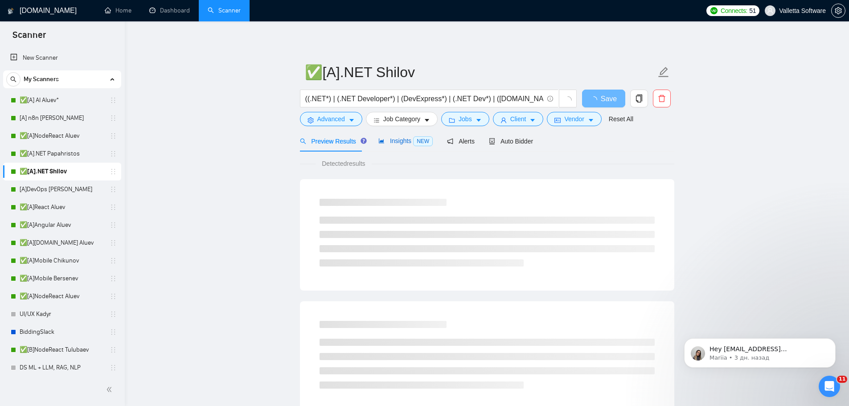
click at [394, 146] on div "Insights NEW" at bounding box center [406, 141] width 54 height 10
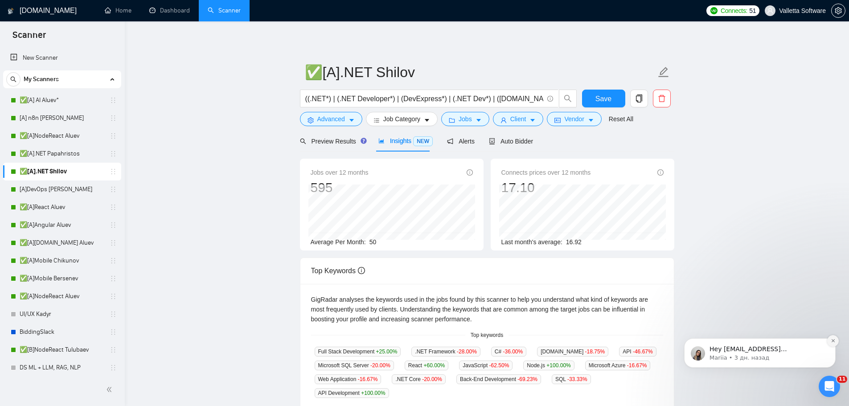
click at [831, 339] on icon "Dismiss notification" at bounding box center [833, 340] width 5 height 5
